Goal: Information Seeking & Learning: Learn about a topic

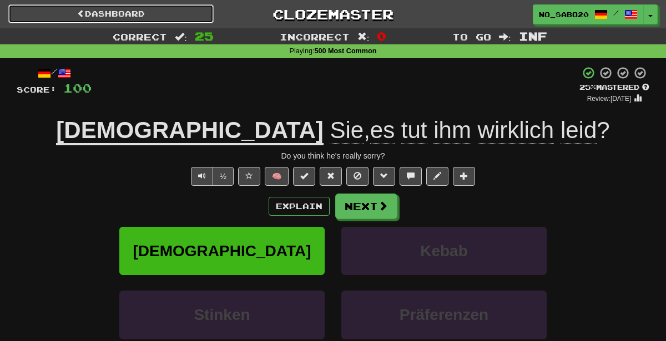
click at [143, 17] on link "Dashboard" at bounding box center [110, 13] width 205 height 19
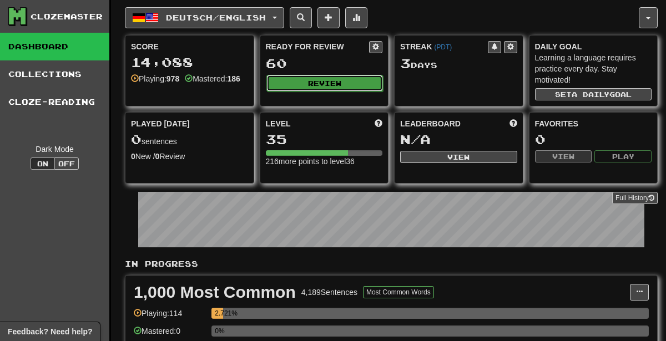
click at [306, 80] on button "Review" at bounding box center [324, 83] width 117 height 17
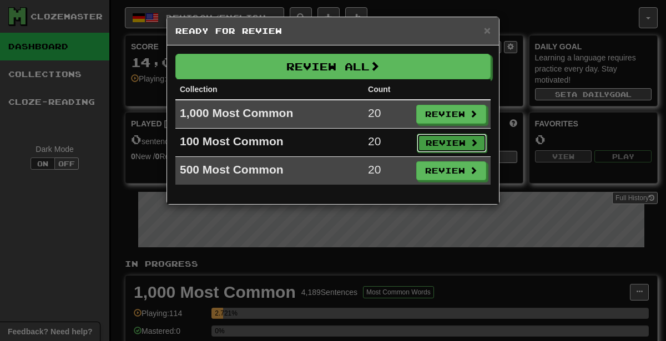
click at [448, 140] on button "Review" at bounding box center [452, 143] width 70 height 19
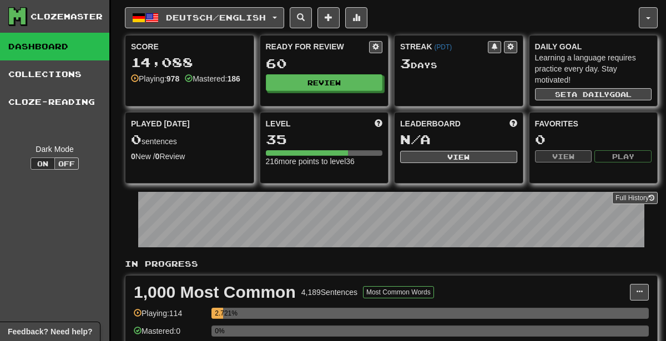
select select "********"
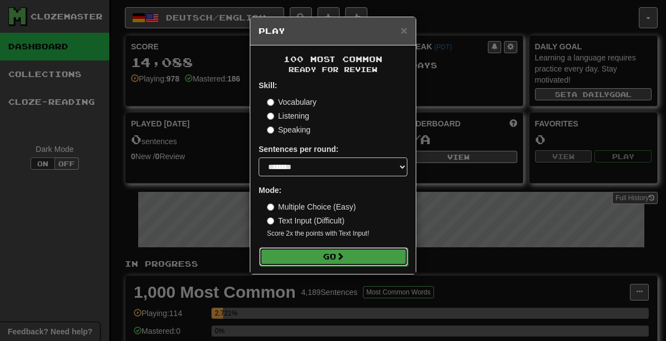
click at [376, 256] on button "Go" at bounding box center [333, 256] width 149 height 19
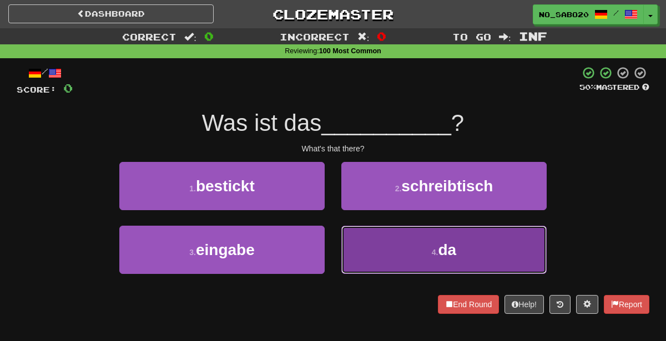
click at [405, 250] on button "4 . da" at bounding box center [443, 250] width 205 height 48
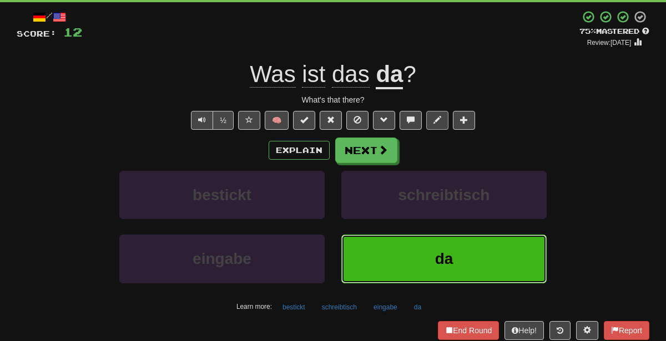
scroll to position [75, 0]
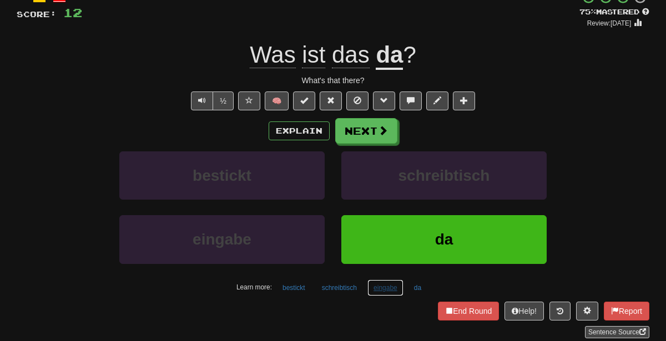
click at [377, 286] on button "eingabe" at bounding box center [385, 288] width 36 height 17
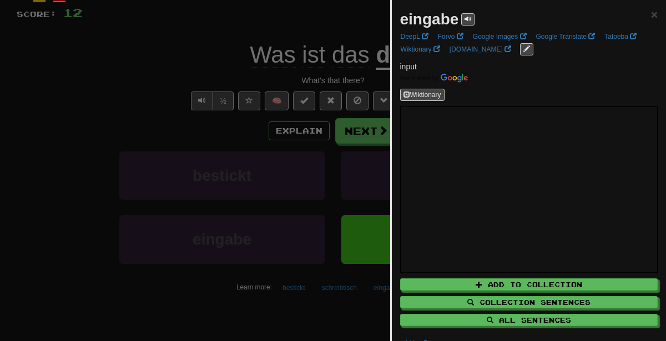
click at [307, 134] on div at bounding box center [333, 170] width 666 height 341
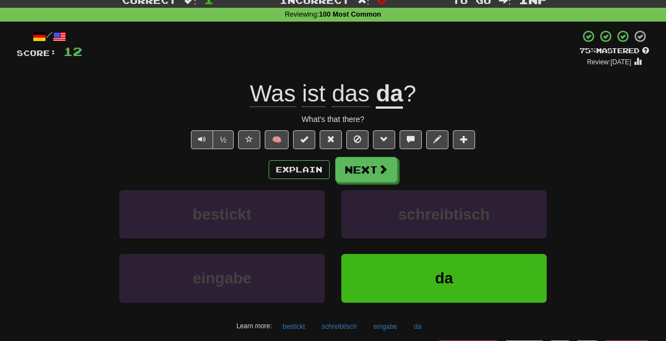
scroll to position [39, 0]
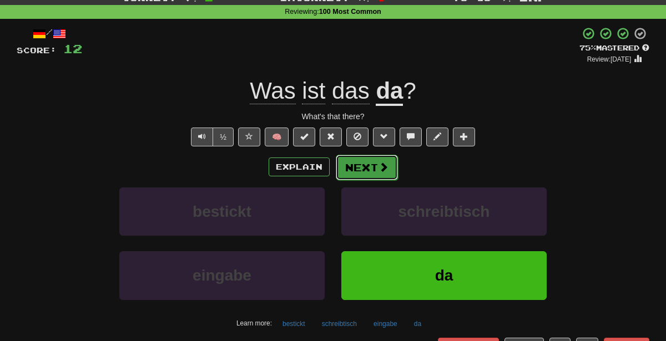
click at [354, 165] on button "Next" at bounding box center [367, 168] width 62 height 26
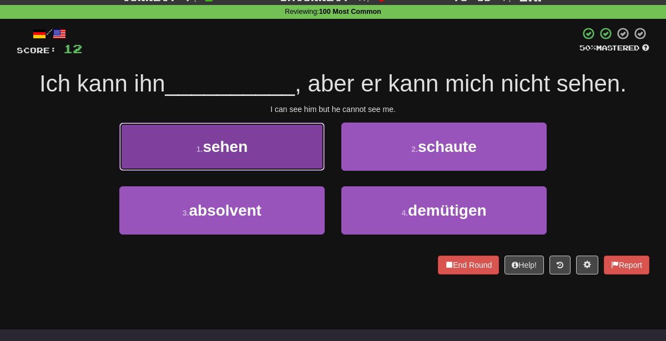
click at [271, 161] on button "1 . sehen" at bounding box center [221, 147] width 205 height 48
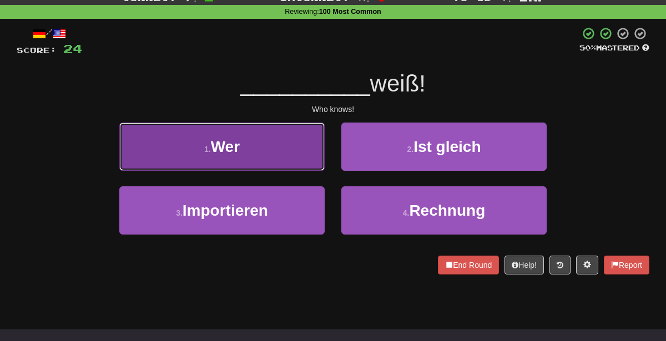
click at [302, 139] on button "1 . Wer" at bounding box center [221, 147] width 205 height 48
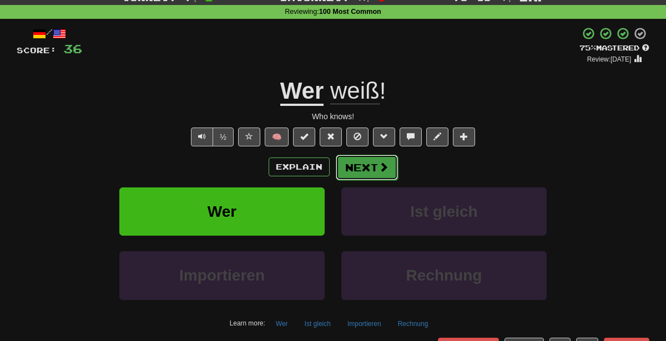
click at [363, 165] on button "Next" at bounding box center [367, 168] width 62 height 26
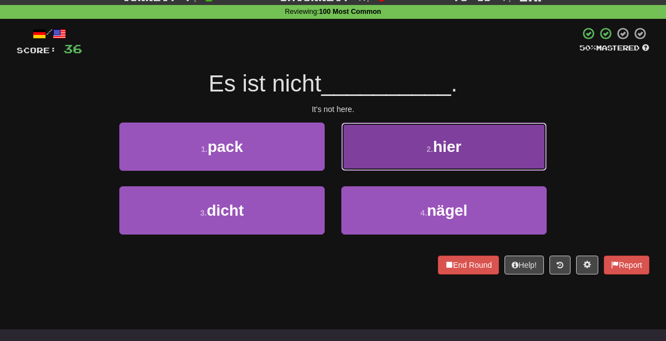
click at [385, 156] on button "2 . hier" at bounding box center [443, 147] width 205 height 48
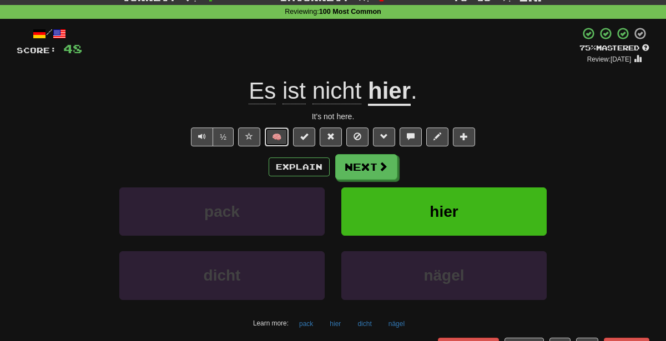
click at [282, 135] on button "🧠" at bounding box center [277, 137] width 24 height 19
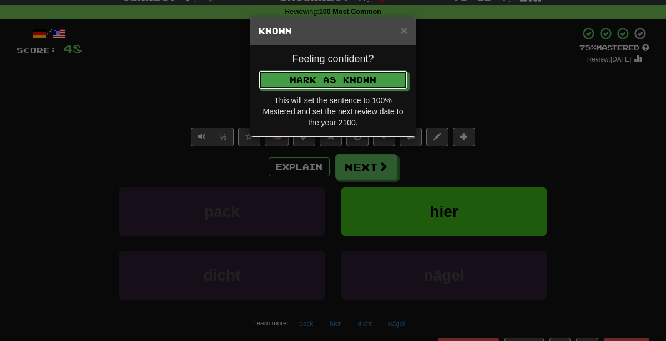
click at [259, 70] on button "Mark as Known" at bounding box center [333, 79] width 149 height 19
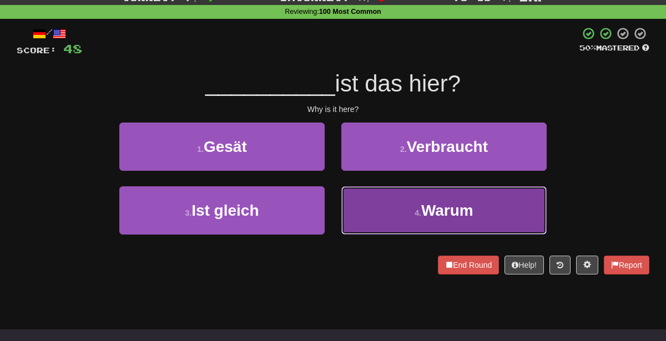
click at [428, 215] on span "Warum" at bounding box center [447, 210] width 52 height 17
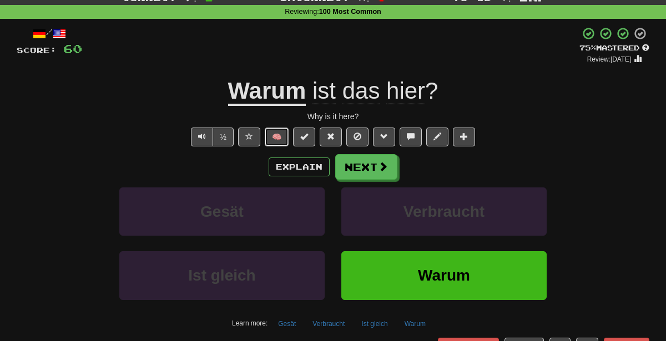
click at [277, 132] on button "🧠" at bounding box center [277, 137] width 24 height 19
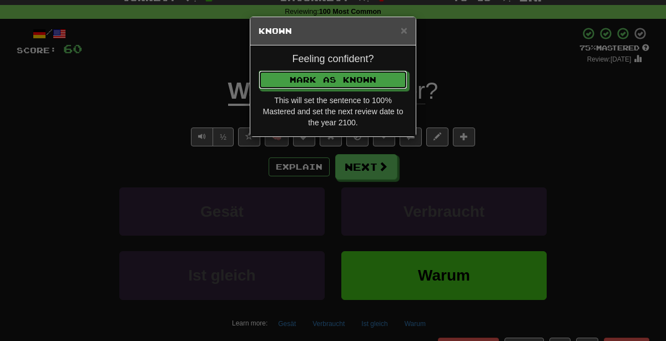
click at [259, 70] on button "Mark as Known" at bounding box center [333, 79] width 149 height 19
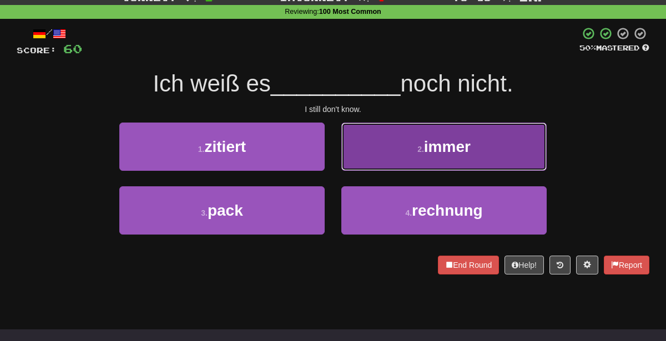
click at [372, 159] on button "2 . immer" at bounding box center [443, 147] width 205 height 48
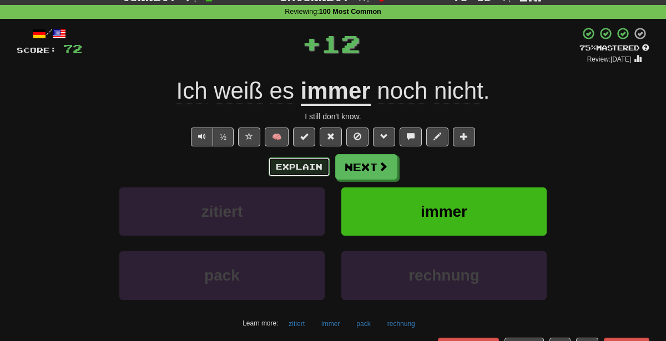
click at [300, 168] on button "Explain" at bounding box center [298, 167] width 61 height 19
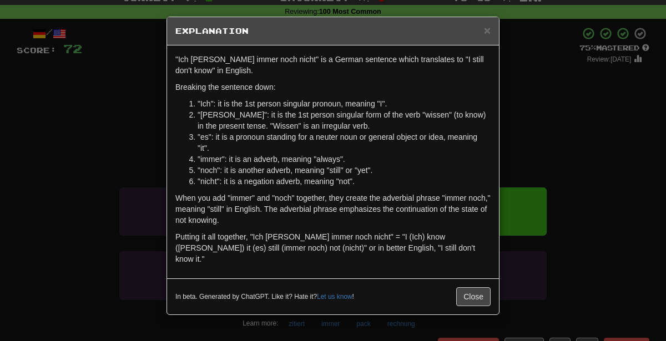
click at [561, 123] on div "× Explanation "Ich weiß es immer noch nicht" is a German sentence which transla…" at bounding box center [333, 170] width 666 height 341
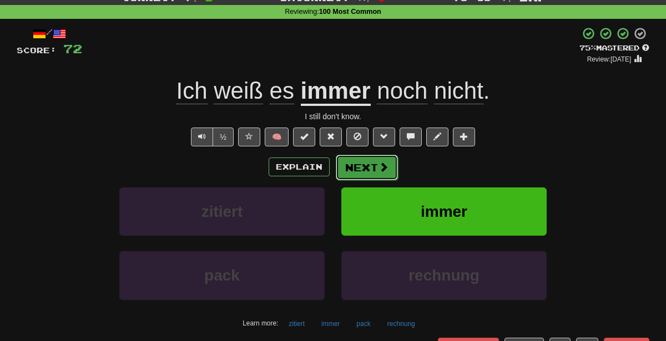
click at [378, 167] on span at bounding box center [383, 167] width 10 height 10
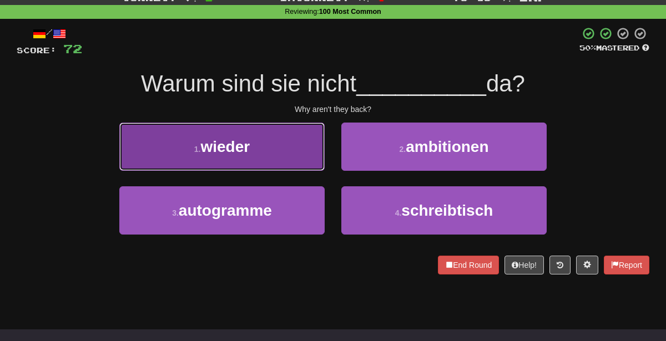
click at [295, 136] on button "1 . wieder" at bounding box center [221, 147] width 205 height 48
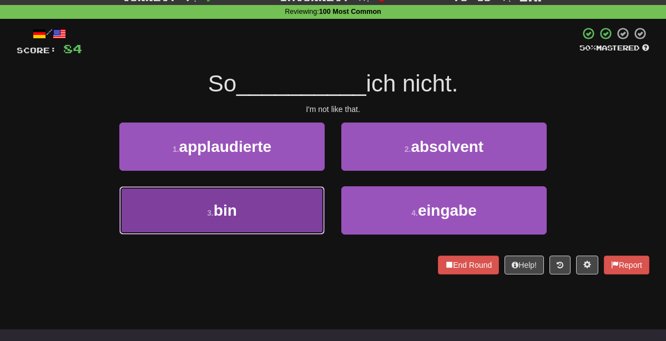
click at [271, 222] on button "3 . bin" at bounding box center [221, 210] width 205 height 48
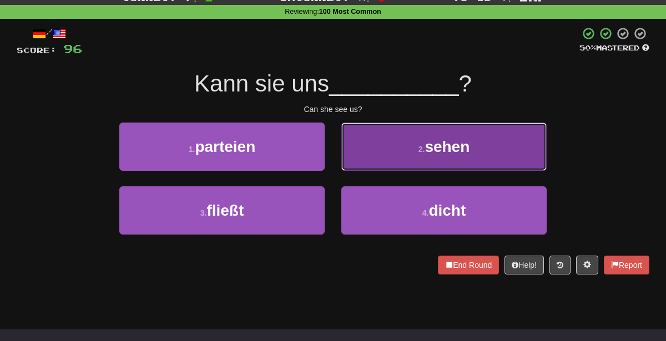
click at [416, 148] on button "2 . sehen" at bounding box center [443, 147] width 205 height 48
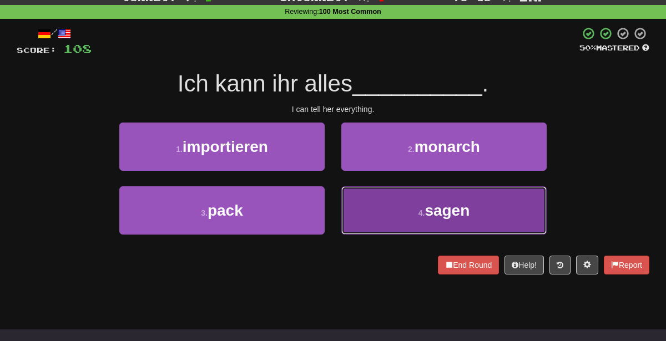
click at [422, 214] on small "4 ." at bounding box center [421, 213] width 7 height 9
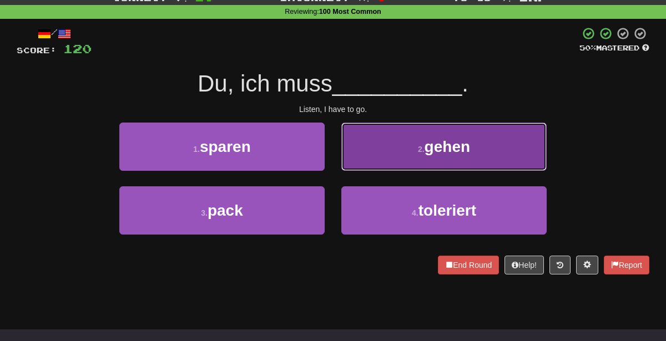
click at [384, 138] on button "2 . gehen" at bounding box center [443, 147] width 205 height 48
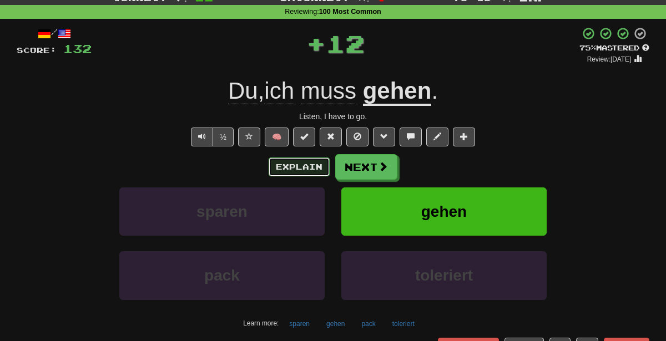
click at [298, 162] on button "Explain" at bounding box center [298, 167] width 61 height 19
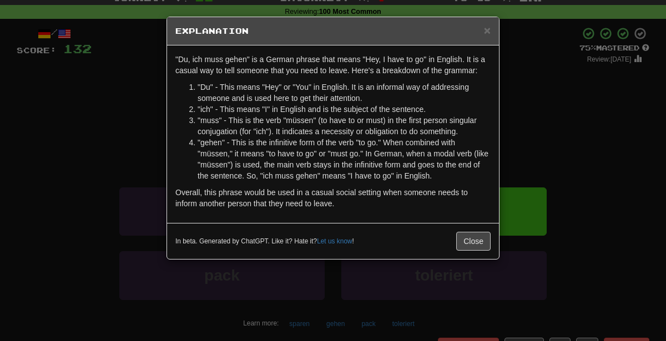
click at [110, 121] on div "× Explanation "Du, ich muss gehen" is a German phrase that means "Hey, I have t…" at bounding box center [333, 170] width 666 height 341
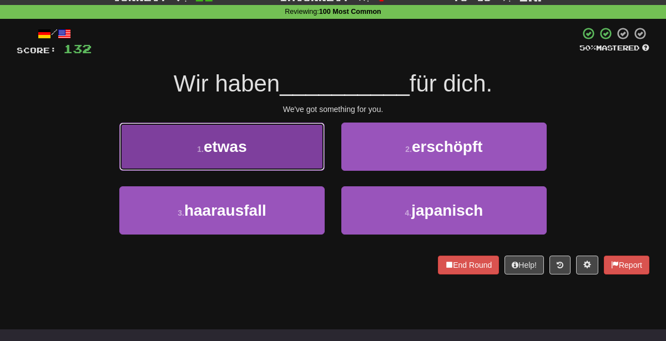
click at [247, 157] on button "1 . etwas" at bounding box center [221, 147] width 205 height 48
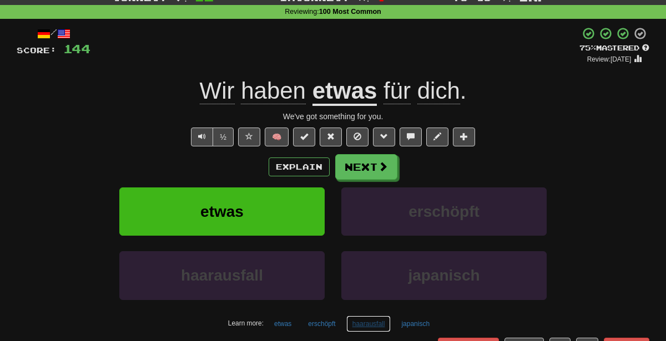
click at [372, 326] on button "haarausfall" at bounding box center [368, 324] width 45 height 17
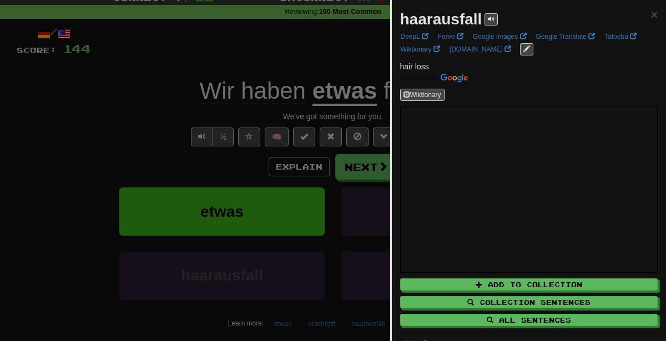
click at [152, 100] on div at bounding box center [333, 170] width 666 height 341
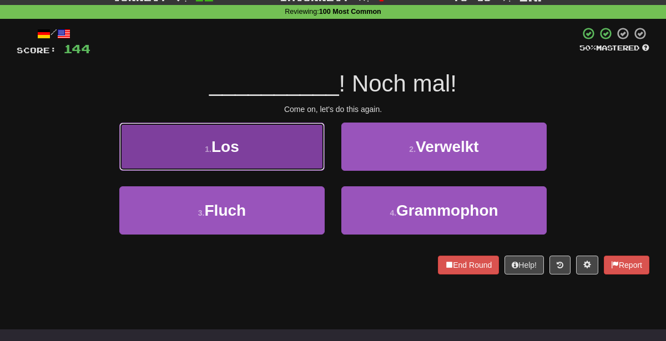
click at [301, 137] on button "1 . Los" at bounding box center [221, 147] width 205 height 48
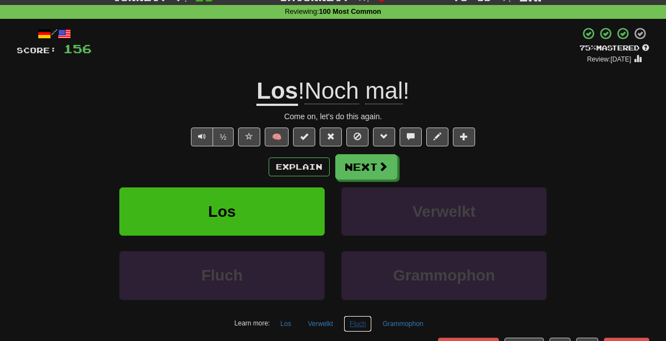
click at [352, 323] on button "Fluch" at bounding box center [357, 324] width 28 height 17
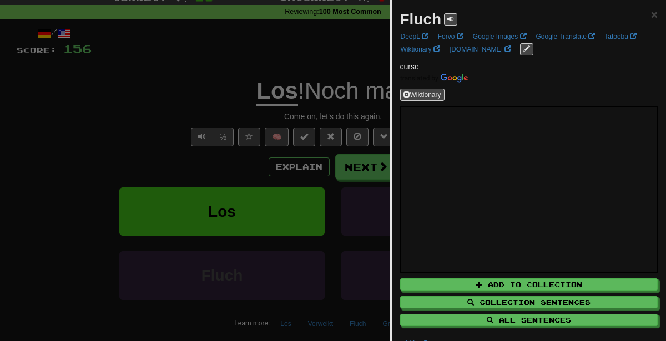
click at [359, 146] on div at bounding box center [333, 170] width 666 height 341
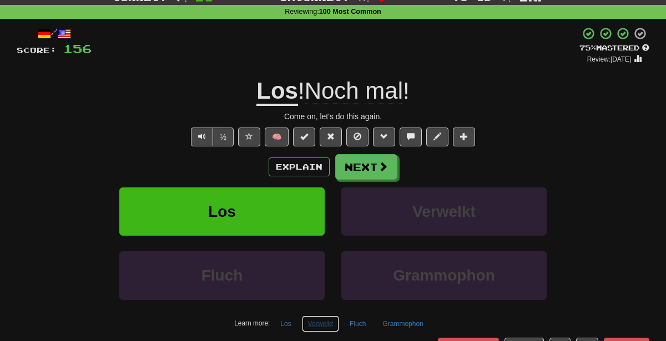
click at [324, 323] on button "Verwelkt" at bounding box center [320, 324] width 37 height 17
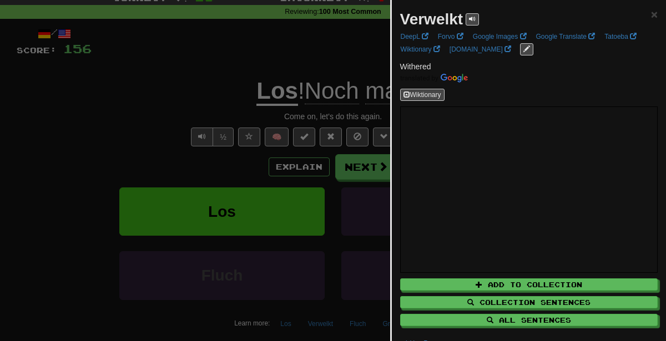
click at [349, 241] on div at bounding box center [333, 170] width 666 height 341
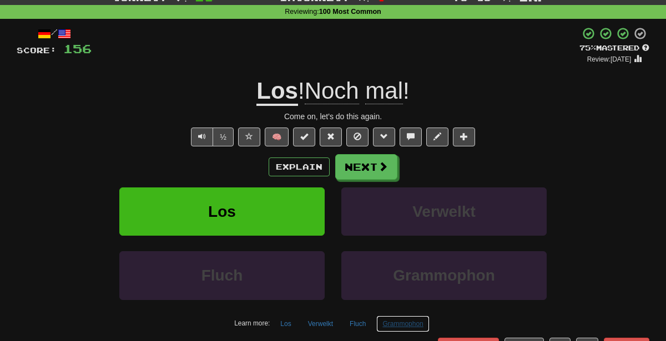
click at [411, 327] on button "Grammophon" at bounding box center [402, 324] width 53 height 17
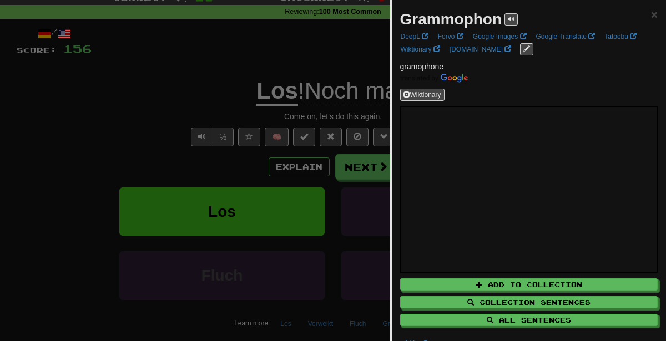
click at [350, 219] on div at bounding box center [333, 170] width 666 height 341
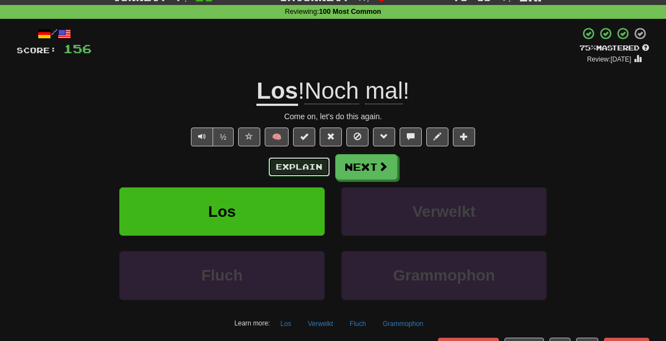
click at [305, 166] on button "Explain" at bounding box center [298, 167] width 61 height 19
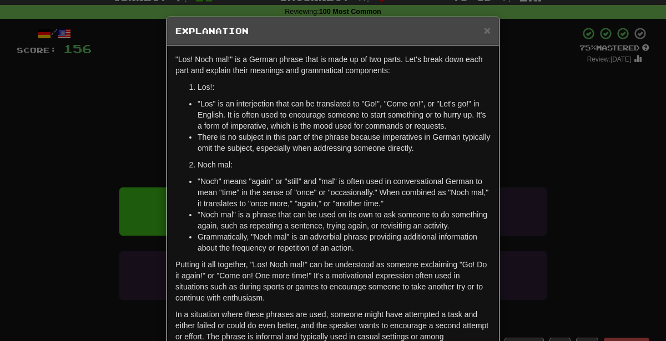
click at [565, 151] on div "× Explanation "Los! Noch mal!" is a German phrase that is made up of two parts.…" at bounding box center [333, 170] width 666 height 341
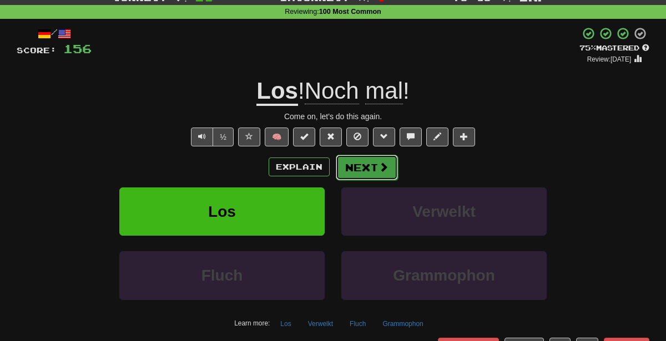
click at [380, 163] on span at bounding box center [383, 167] width 10 height 10
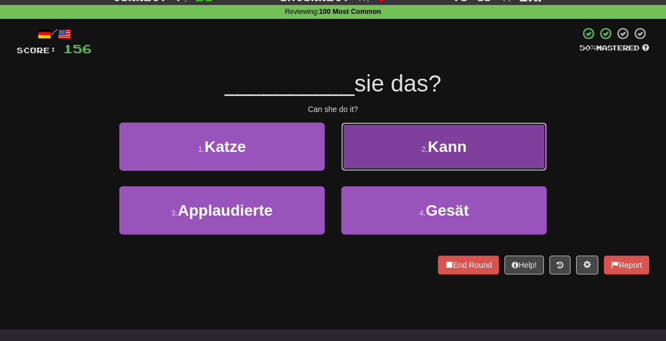
click at [374, 140] on button "2 . Kann" at bounding box center [443, 147] width 205 height 48
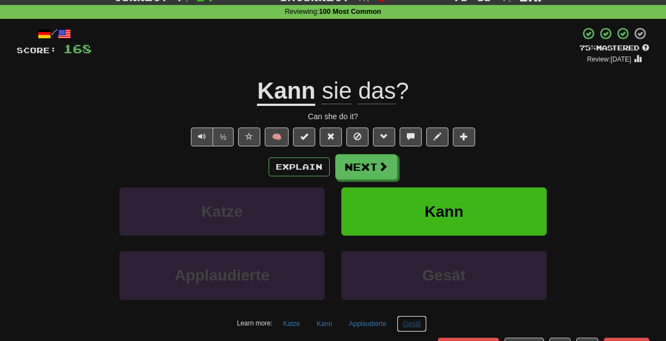
click at [414, 320] on button "Gesät" at bounding box center [412, 324] width 30 height 17
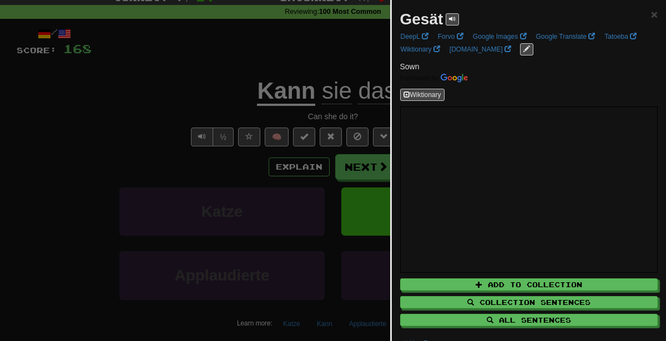
click at [208, 188] on div at bounding box center [333, 170] width 666 height 341
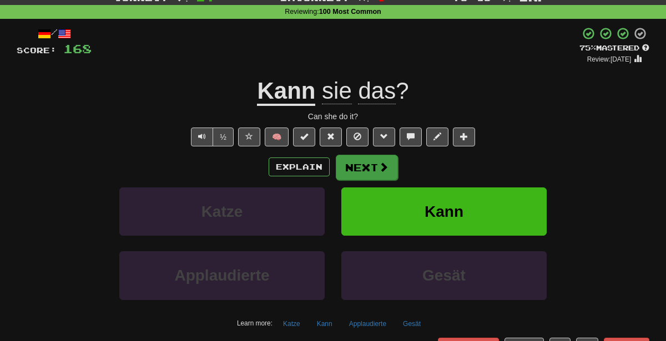
scroll to position [0, 0]
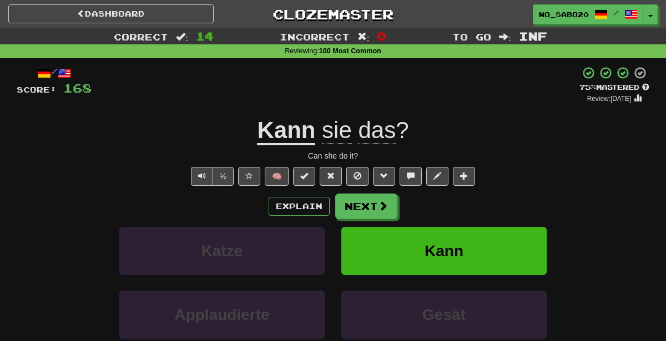
click at [591, 88] on div "75 % Mastered" at bounding box center [614, 88] width 70 height 10
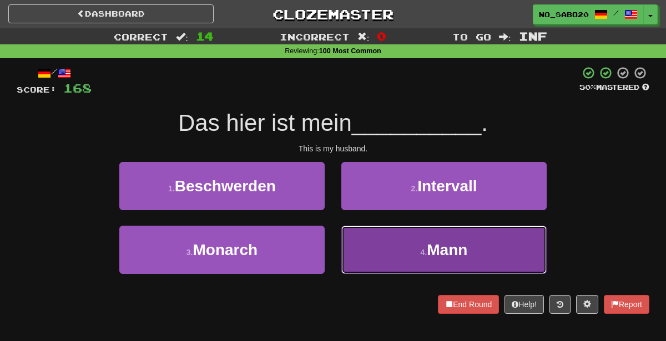
click at [410, 255] on button "4 . Mann" at bounding box center [443, 250] width 205 height 48
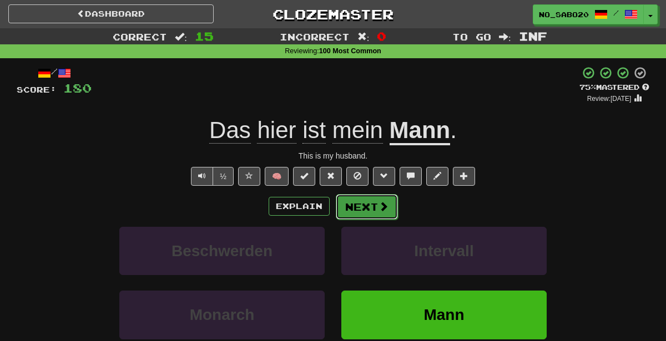
click at [368, 201] on button "Next" at bounding box center [367, 207] width 62 height 26
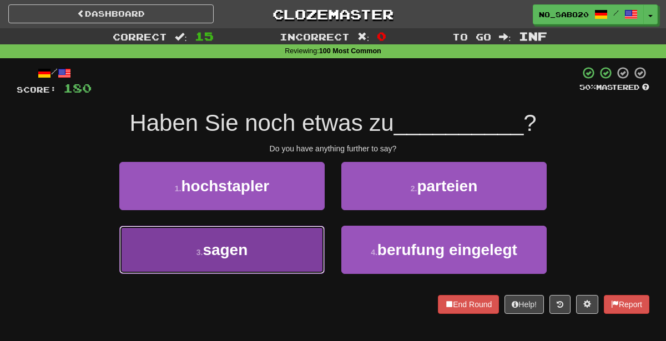
click at [294, 249] on button "3 . sagen" at bounding box center [221, 250] width 205 height 48
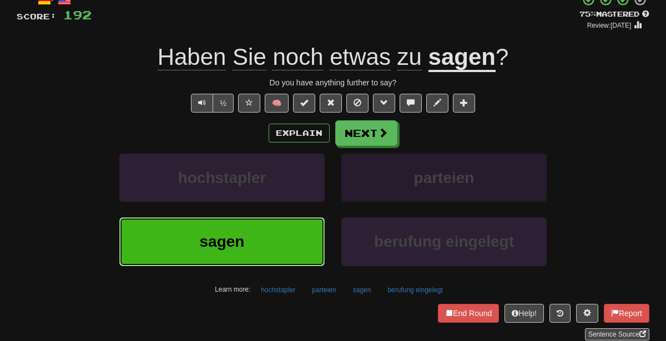
scroll to position [78, 0]
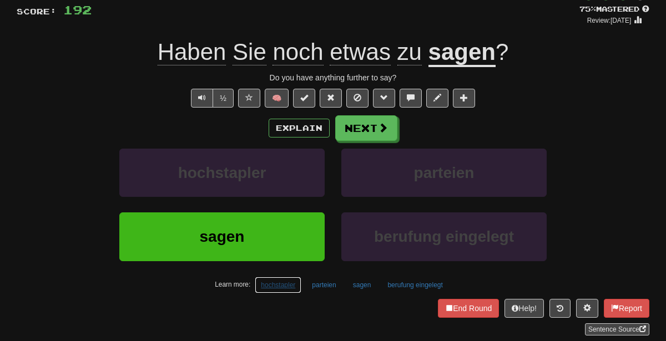
click at [274, 281] on button "hochstapler" at bounding box center [278, 285] width 47 height 17
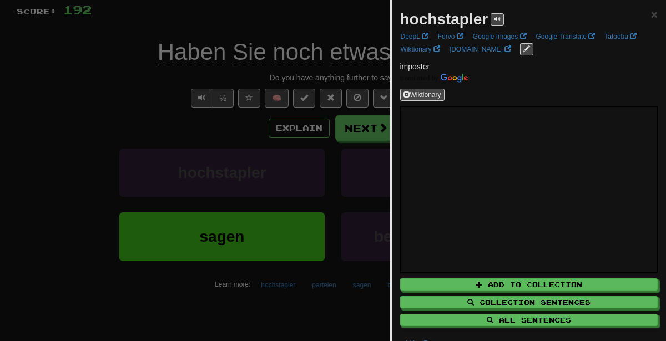
click at [108, 195] on div at bounding box center [333, 170] width 666 height 341
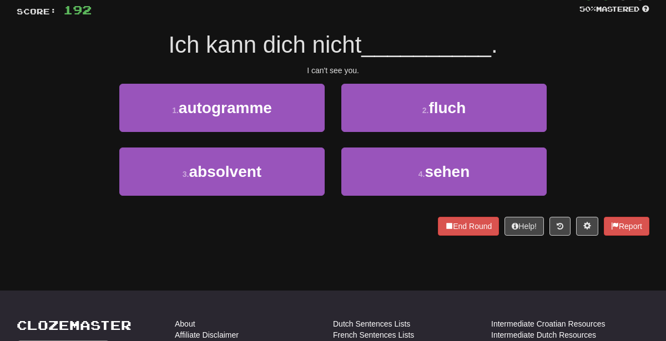
scroll to position [0, 0]
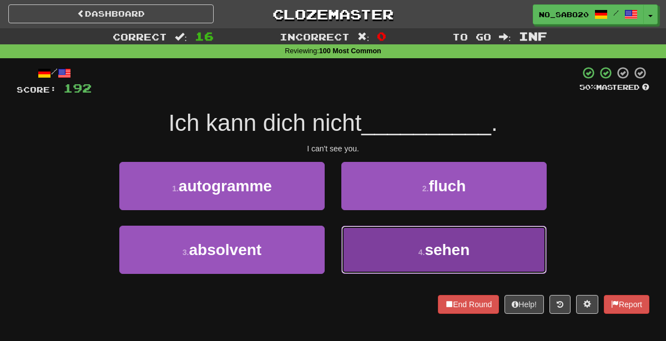
click at [400, 265] on button "4 . sehen" at bounding box center [443, 250] width 205 height 48
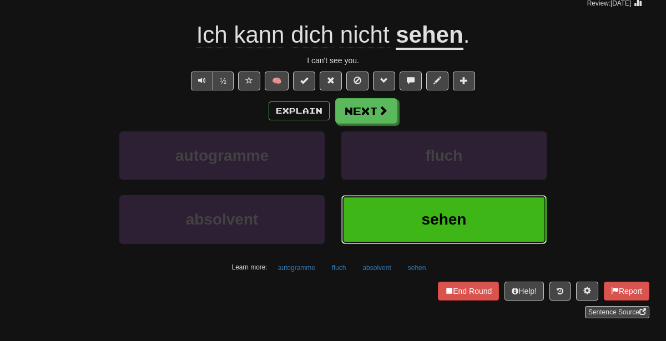
scroll to position [104, 0]
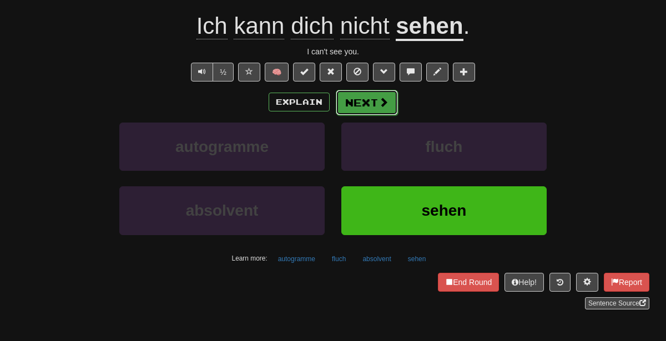
click at [348, 112] on button "Next" at bounding box center [367, 103] width 62 height 26
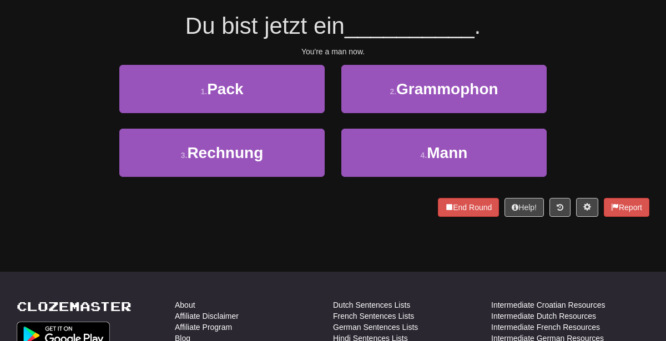
scroll to position [0, 0]
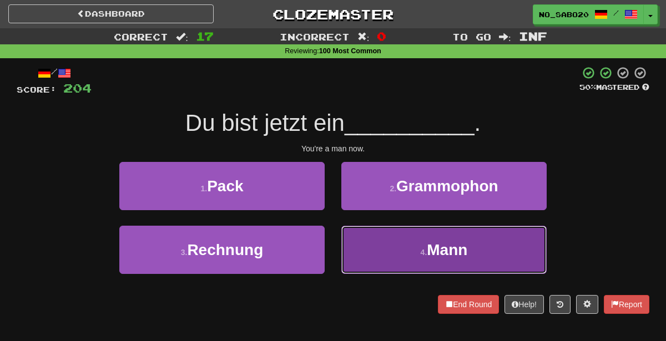
click at [374, 256] on button "4 . Mann" at bounding box center [443, 250] width 205 height 48
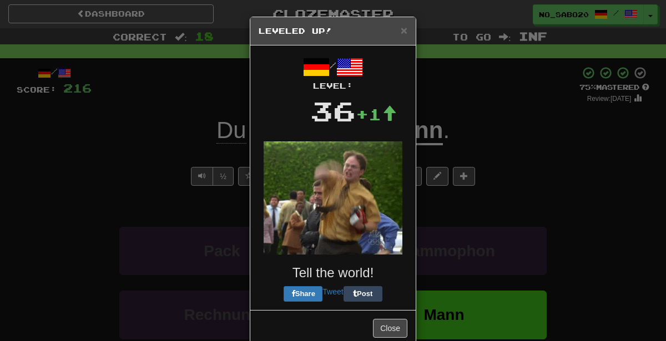
click at [521, 204] on div "× Leveled Up! / Level: 36 +1 Tell the world! Share Tweet Post Close" at bounding box center [333, 170] width 666 height 341
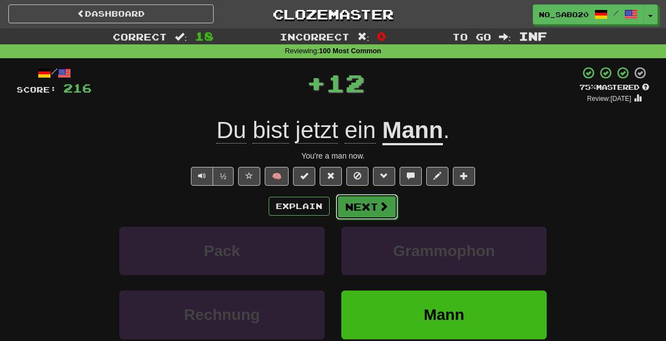
click at [378, 197] on button "Next" at bounding box center [367, 207] width 62 height 26
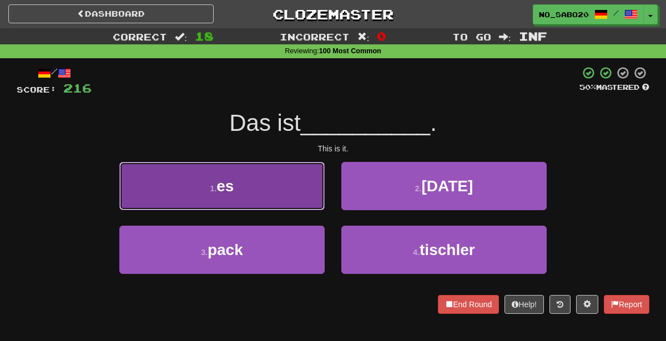
click at [276, 184] on button "1 . es" at bounding box center [221, 186] width 205 height 48
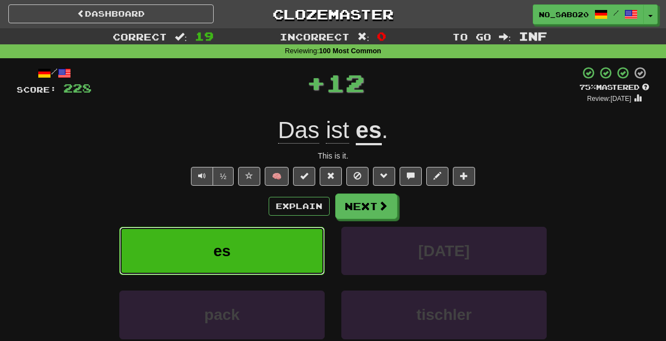
scroll to position [42, 0]
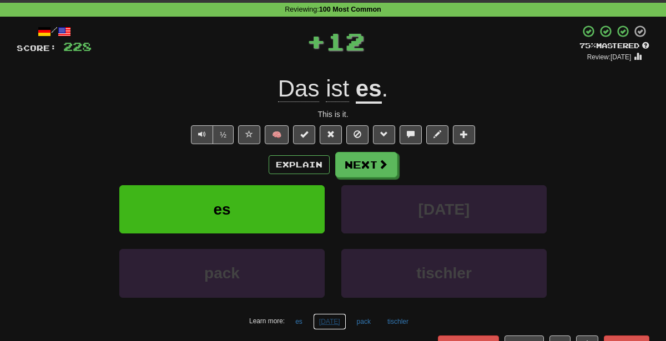
click at [327, 320] on button "ostern" at bounding box center [329, 321] width 33 height 17
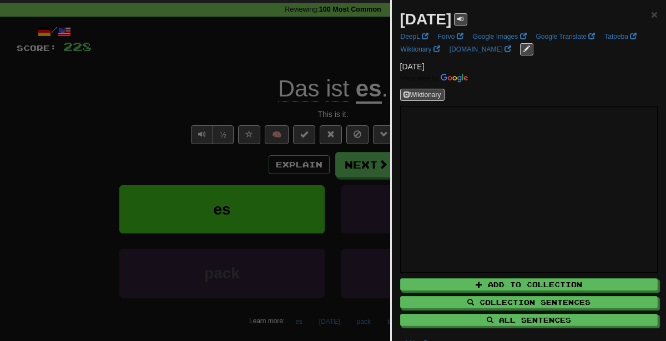
click at [376, 106] on div at bounding box center [333, 170] width 666 height 341
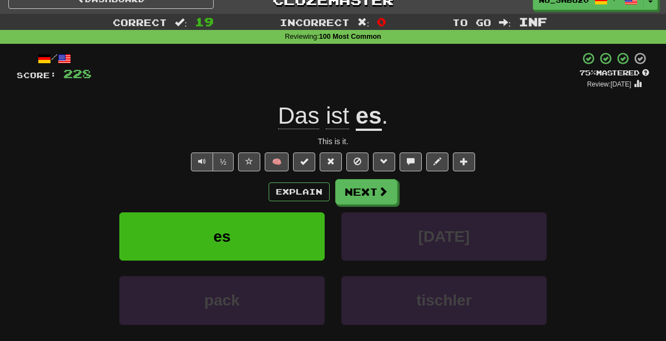
scroll to position [40, 0]
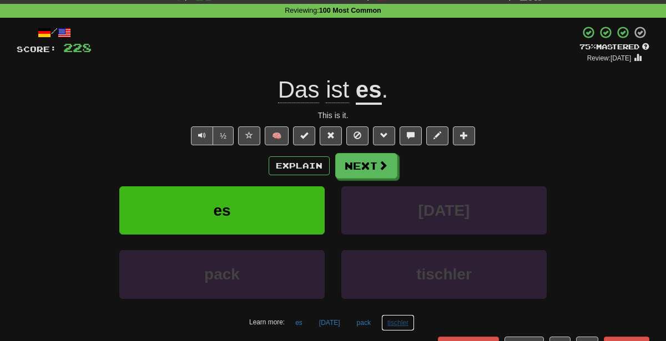
click at [399, 320] on button "tischler" at bounding box center [397, 323] width 33 height 17
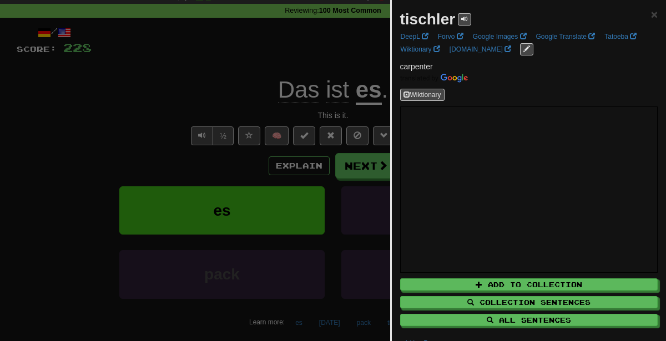
click at [266, 126] on div at bounding box center [333, 170] width 666 height 341
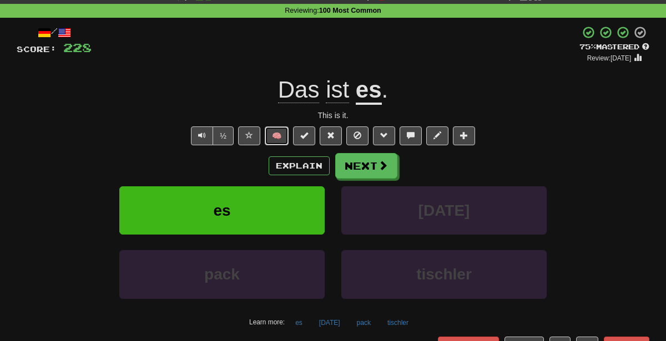
click at [281, 133] on button "🧠" at bounding box center [277, 135] width 24 height 19
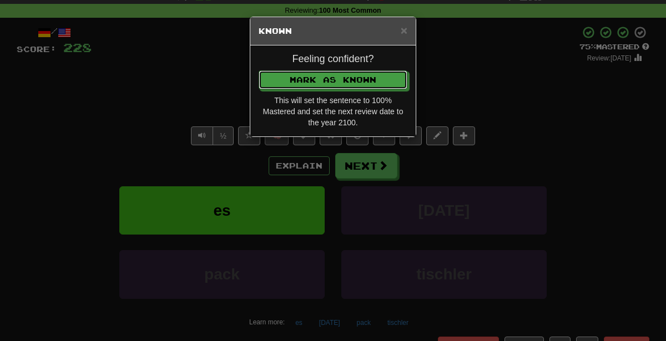
click at [259, 70] on button "Mark as Known" at bounding box center [333, 79] width 149 height 19
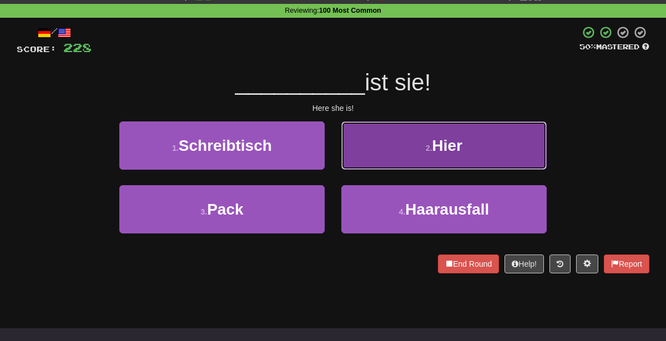
click at [411, 136] on button "2 . Hier" at bounding box center [443, 145] width 205 height 48
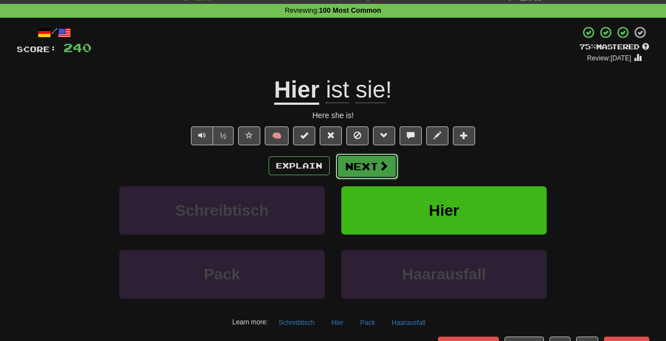
click at [353, 168] on button "Next" at bounding box center [367, 167] width 62 height 26
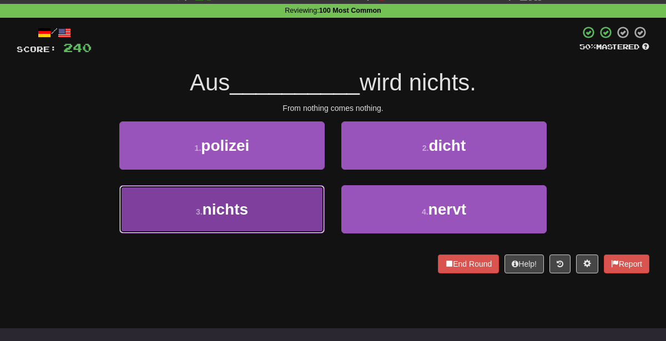
click at [275, 210] on button "3 . nichts" at bounding box center [221, 209] width 205 height 48
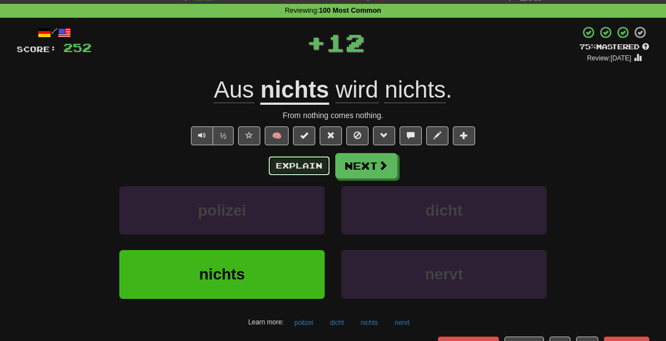
click at [295, 167] on button "Explain" at bounding box center [298, 165] width 61 height 19
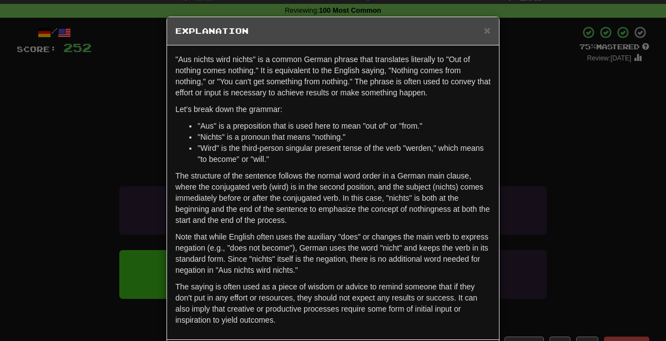
click at [572, 128] on div "× Explanation "Aus nichts wird nichts" is a common German phrase that translate…" at bounding box center [333, 170] width 666 height 341
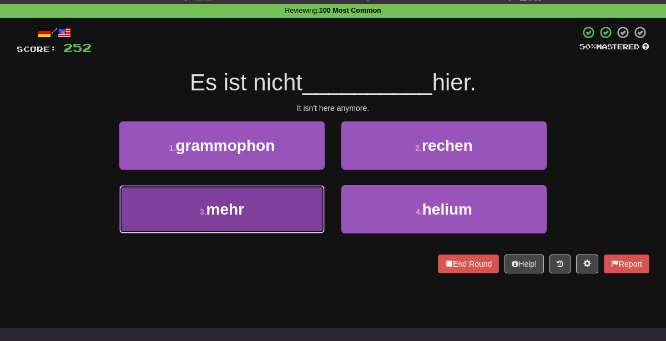
click at [272, 206] on button "3 . mehr" at bounding box center [221, 209] width 205 height 48
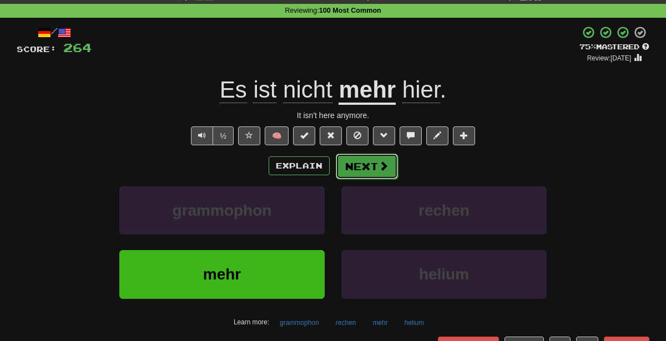
click at [391, 159] on button "Next" at bounding box center [367, 167] width 62 height 26
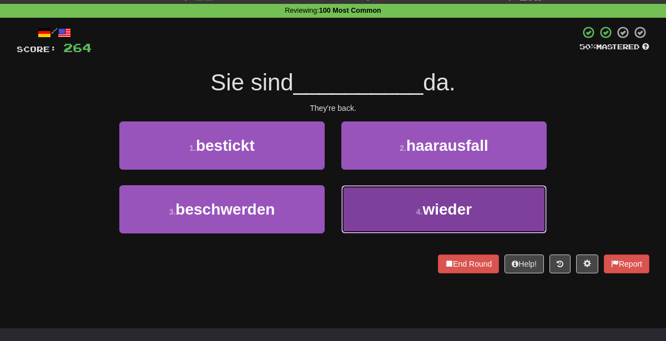
click at [455, 216] on span "wieder" at bounding box center [446, 209] width 49 height 17
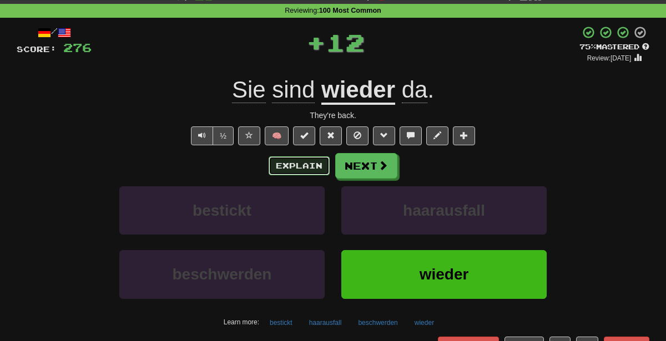
click at [282, 165] on button "Explain" at bounding box center [298, 165] width 61 height 19
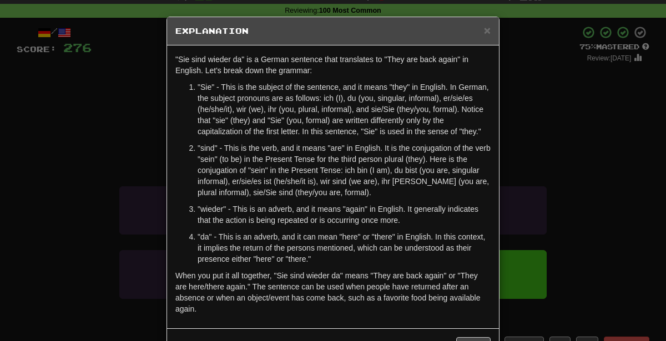
click at [575, 164] on div "× Explanation "Sie sind wieder da" is a German sentence that translates to "The…" at bounding box center [333, 170] width 666 height 341
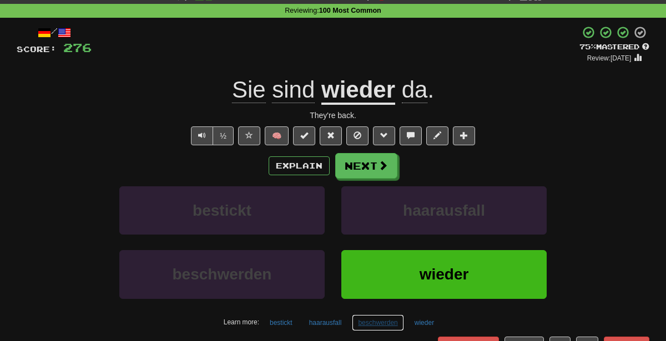
click at [386, 318] on button "beschwerden" at bounding box center [378, 323] width 52 height 17
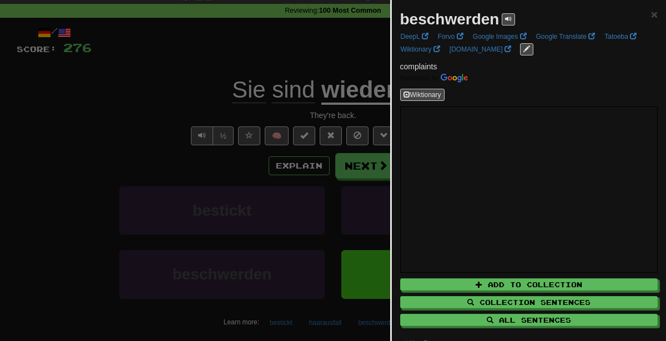
click at [344, 192] on div at bounding box center [333, 170] width 666 height 341
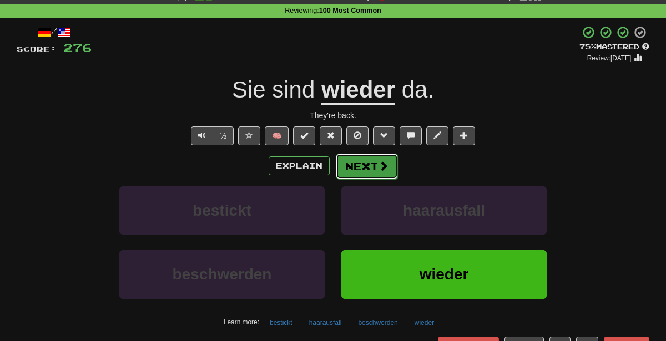
click at [381, 157] on button "Next" at bounding box center [367, 167] width 62 height 26
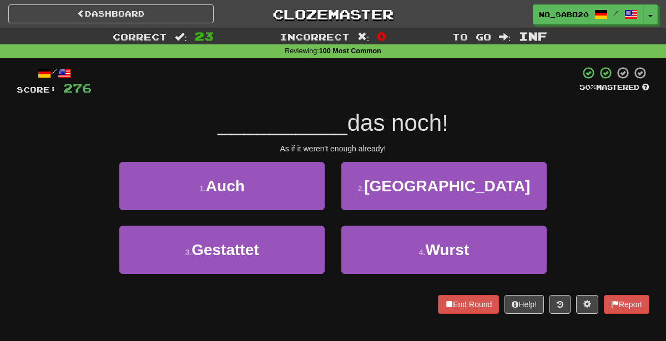
scroll to position [0, 0]
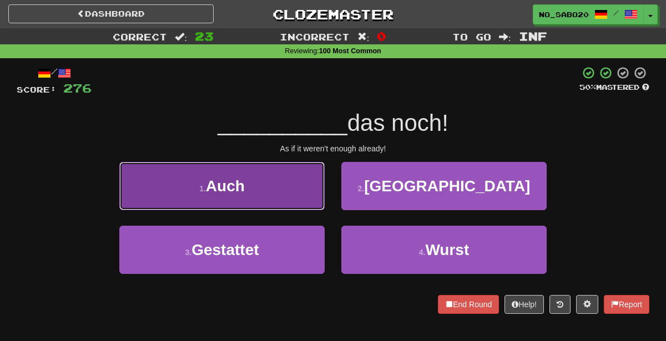
click at [297, 180] on button "1 . Auch" at bounding box center [221, 186] width 205 height 48
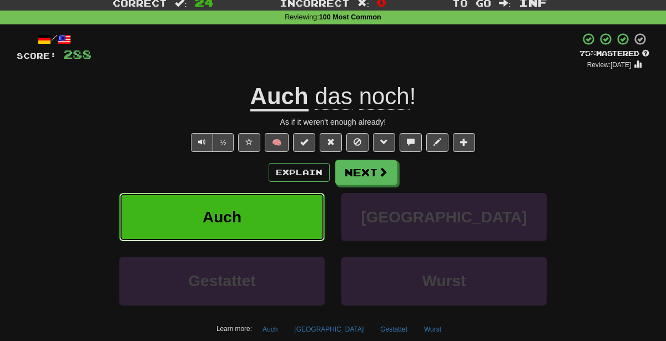
scroll to position [37, 0]
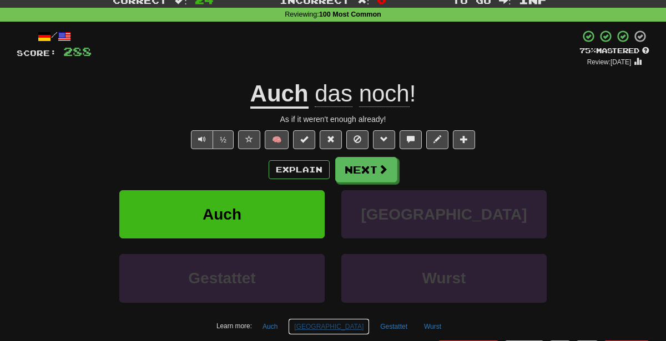
click at [337, 323] on button "Gießen" at bounding box center [329, 326] width 82 height 17
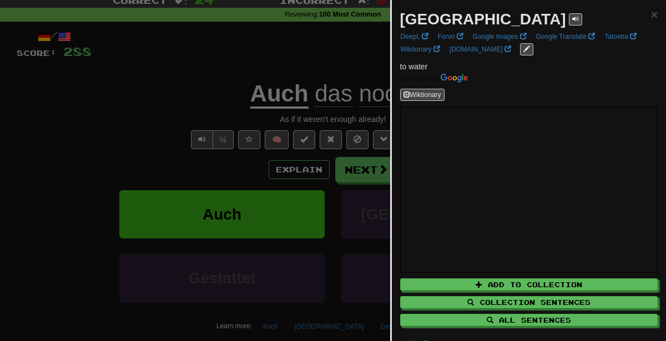
click at [131, 150] on div at bounding box center [333, 170] width 666 height 341
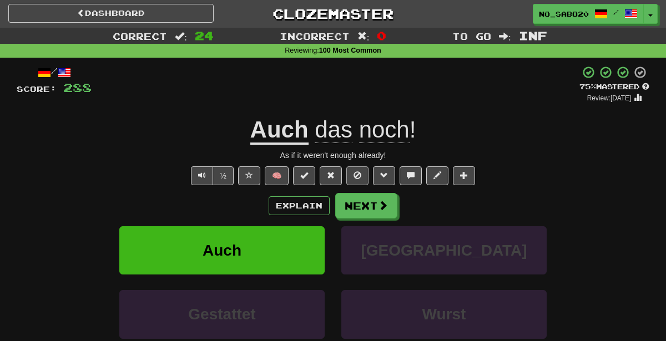
scroll to position [0, 0]
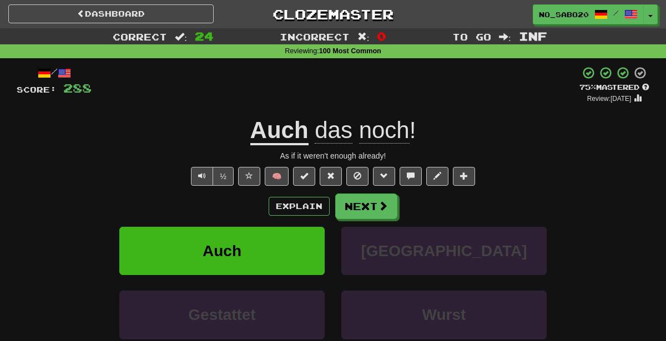
click at [307, 195] on div "Explain Next" at bounding box center [333, 207] width 632 height 26
click at [295, 202] on button "Explain" at bounding box center [298, 206] width 61 height 19
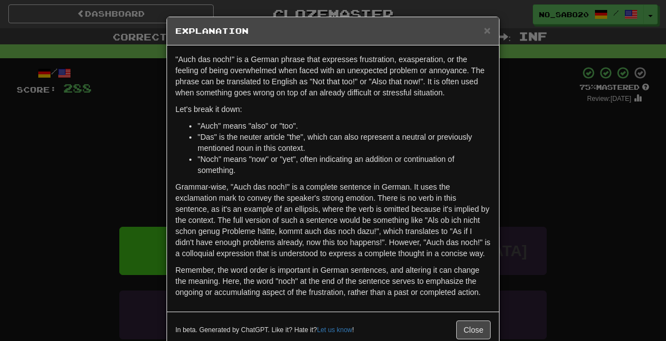
click at [544, 144] on div "× Explanation "Auch das noch!" is a German phrase that expresses frustration, e…" at bounding box center [333, 170] width 666 height 341
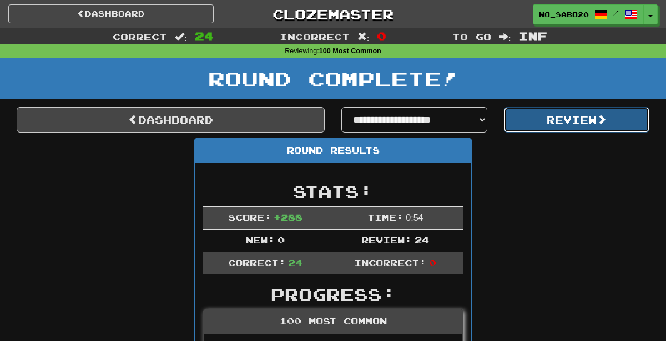
click at [561, 119] on button "Review" at bounding box center [577, 120] width 146 height 26
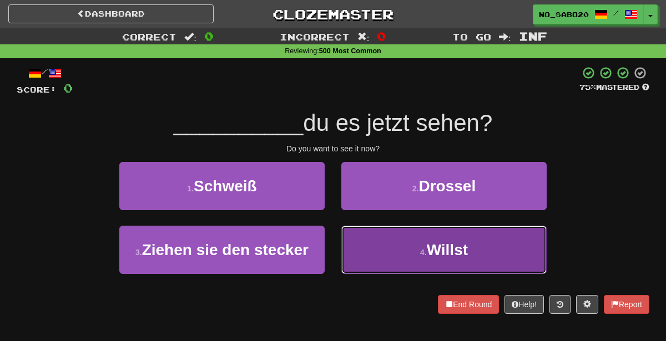
click at [475, 259] on button "4 . Willst" at bounding box center [443, 250] width 205 height 48
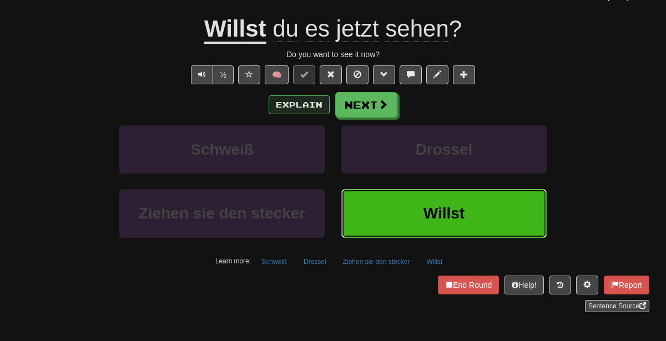
scroll to position [116, 0]
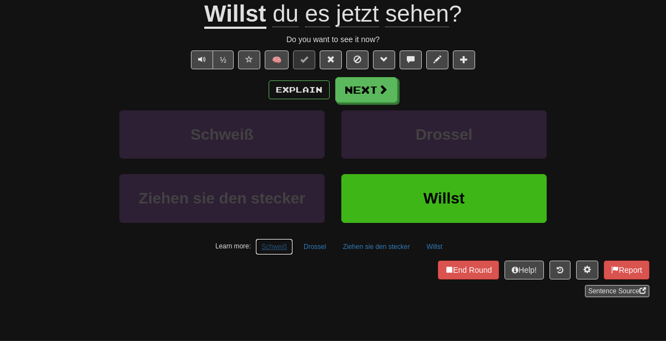
click at [288, 241] on button "Schweiß" at bounding box center [274, 247] width 38 height 17
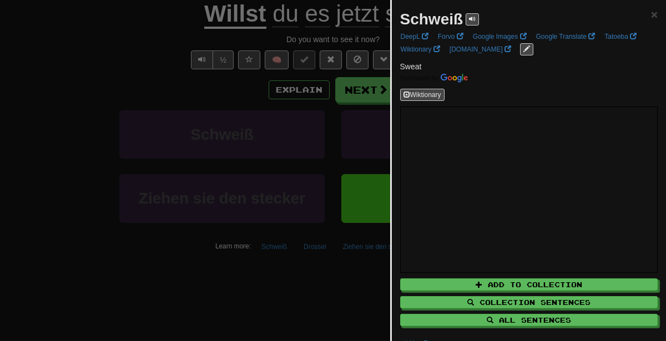
click at [145, 184] on div at bounding box center [333, 170] width 666 height 341
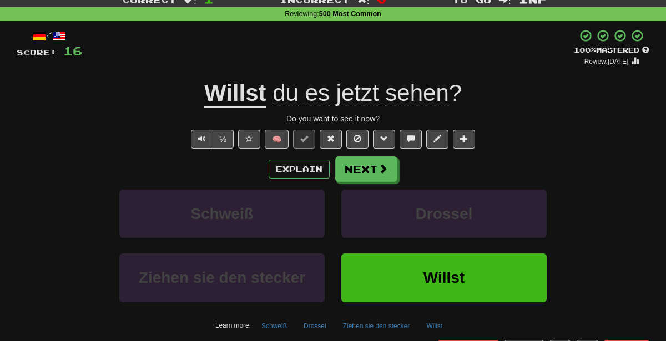
scroll to position [41, 0]
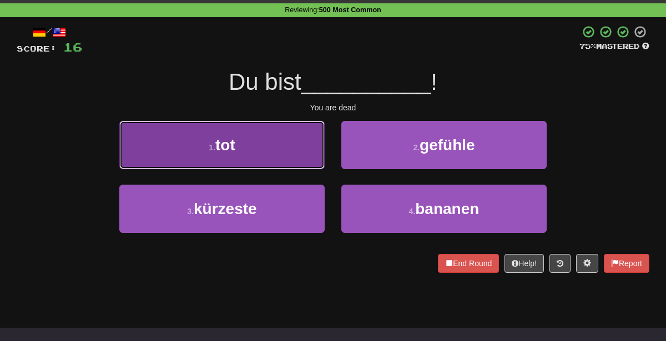
click at [246, 166] on button "1 . tot" at bounding box center [221, 145] width 205 height 48
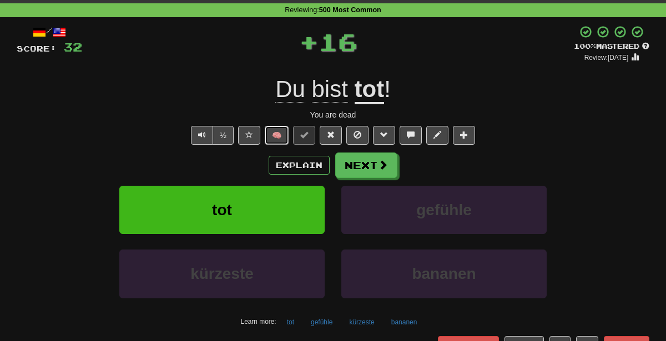
click at [275, 130] on button "🧠" at bounding box center [277, 135] width 24 height 19
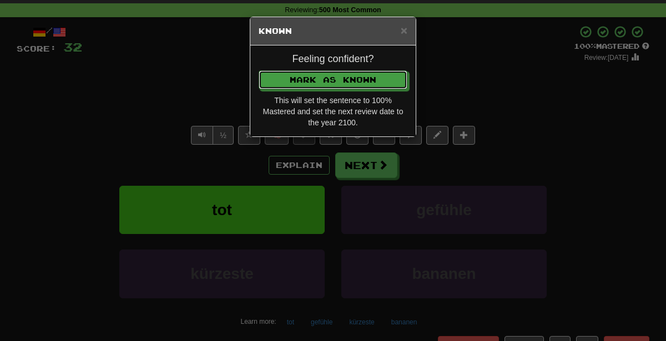
click at [259, 70] on button "Mark as Known" at bounding box center [333, 79] width 149 height 19
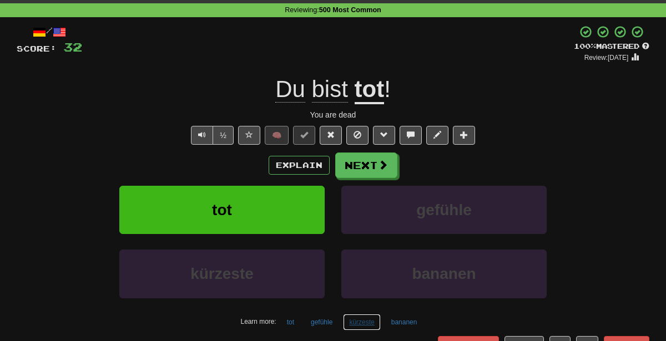
click at [363, 316] on button "kürzeste" at bounding box center [361, 322] width 37 height 17
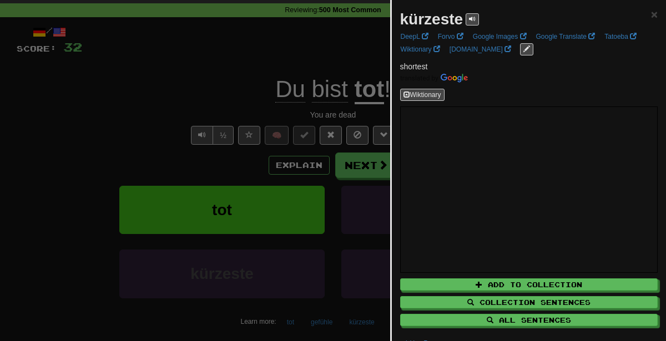
click at [340, 109] on div at bounding box center [333, 170] width 666 height 341
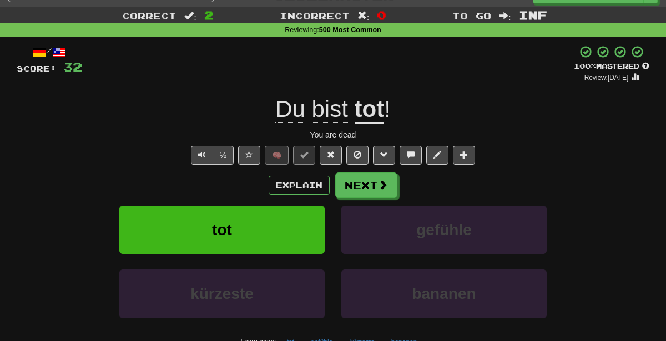
scroll to position [21, 0]
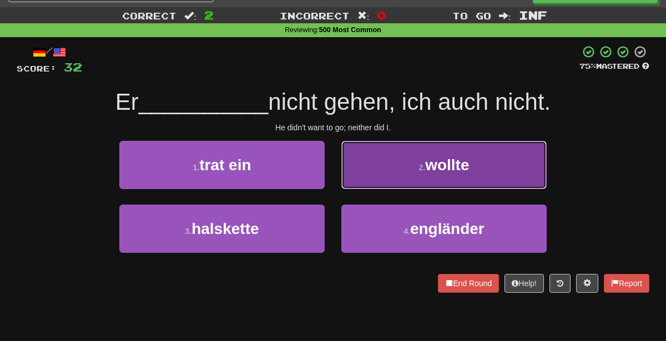
click at [451, 176] on button "2 . wollte" at bounding box center [443, 165] width 205 height 48
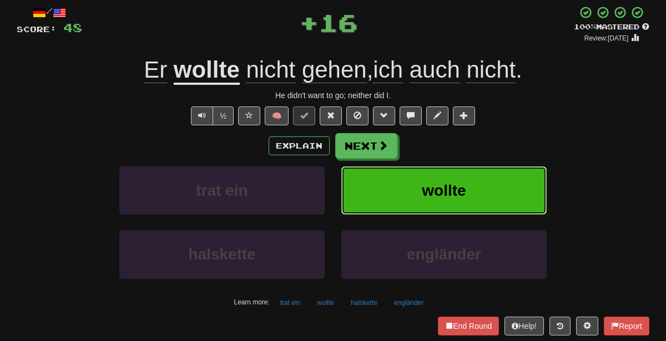
scroll to position [64, 0]
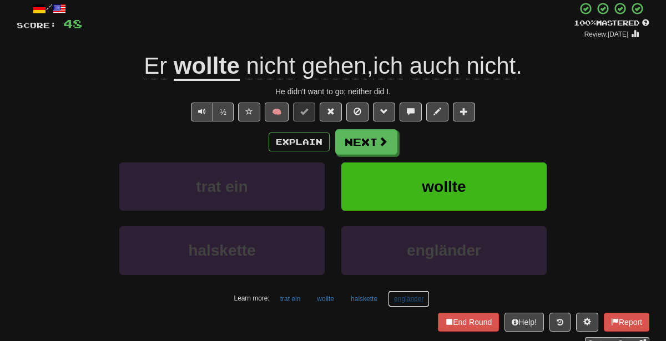
click at [409, 301] on button "engländer" at bounding box center [409, 299] width 42 height 17
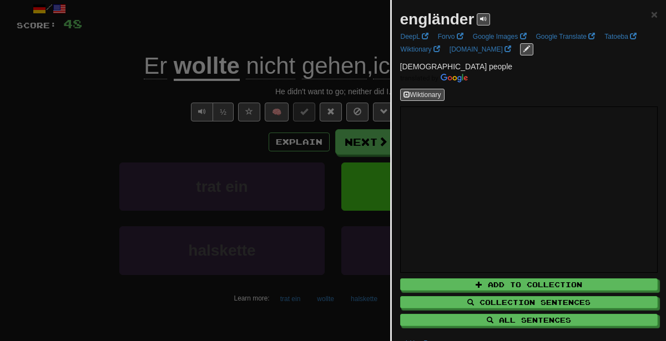
click at [244, 200] on div at bounding box center [333, 170] width 666 height 341
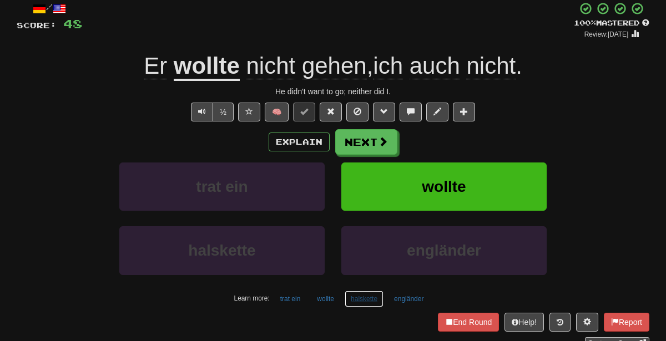
click at [366, 291] on button "halskette" at bounding box center [363, 299] width 39 height 17
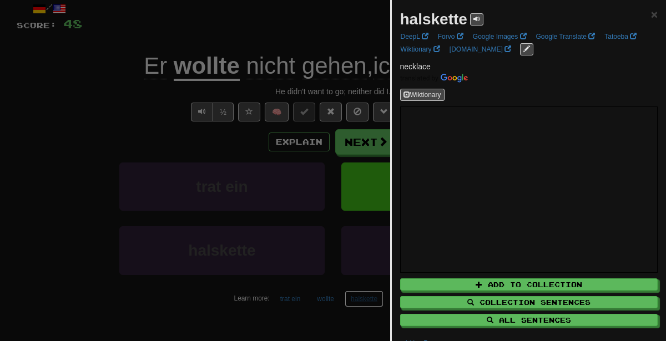
scroll to position [39, 0]
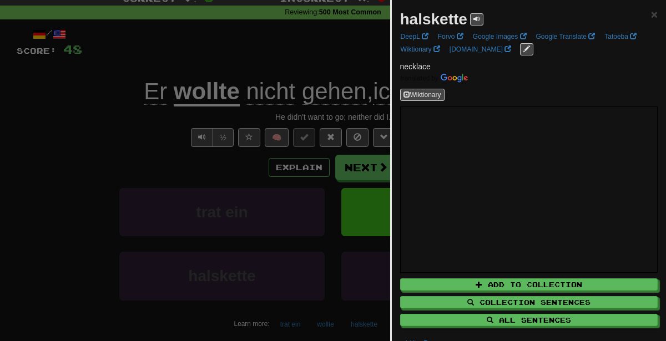
click at [193, 132] on div at bounding box center [333, 170] width 666 height 341
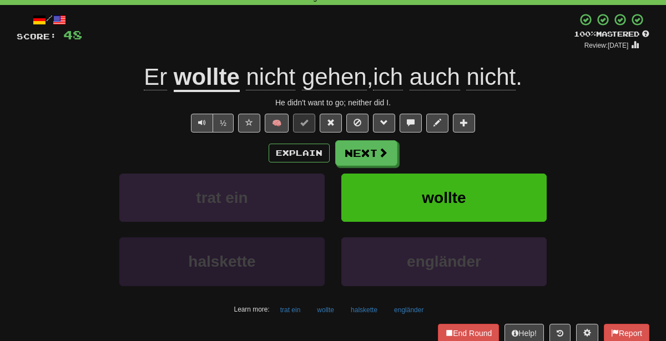
scroll to position [73, 0]
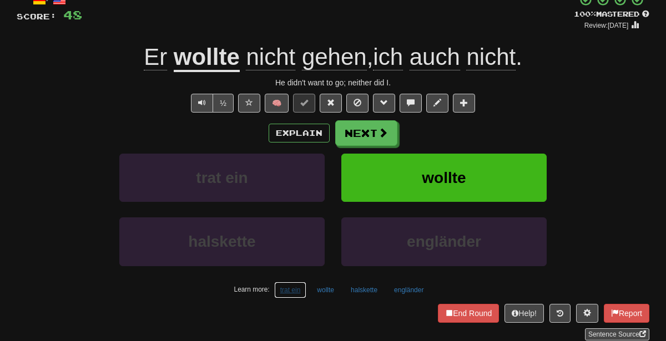
click at [287, 288] on button "trat ein" at bounding box center [290, 290] width 33 height 17
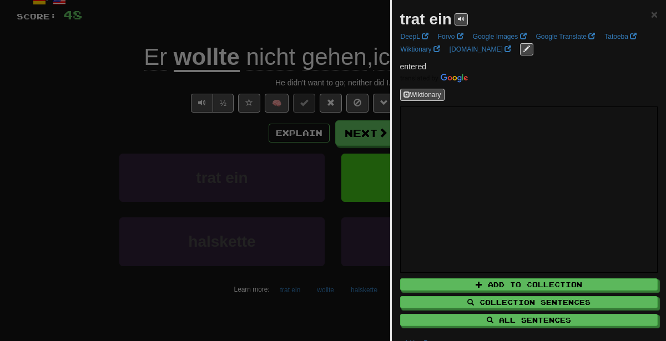
click at [125, 101] on div at bounding box center [333, 170] width 666 height 341
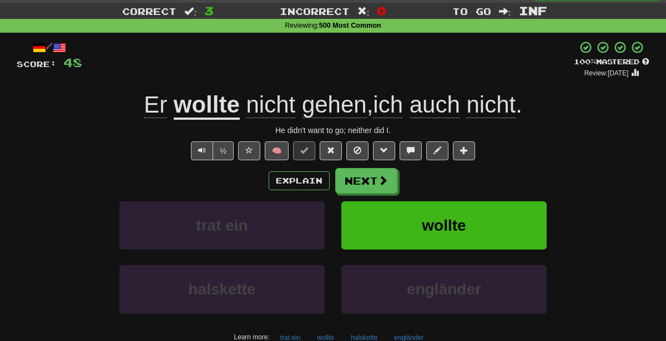
scroll to position [28, 0]
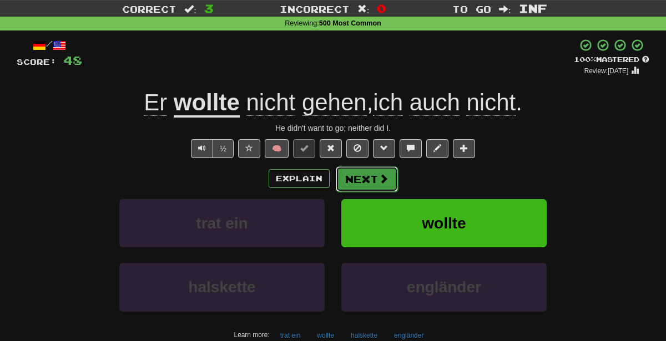
click at [356, 185] on button "Next" at bounding box center [367, 179] width 62 height 26
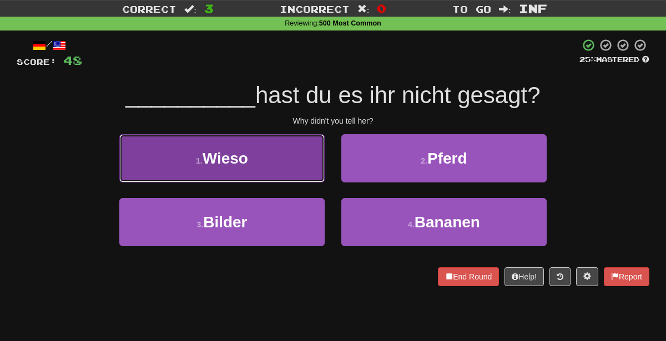
click at [286, 156] on button "1 . Wieso" at bounding box center [221, 158] width 205 height 48
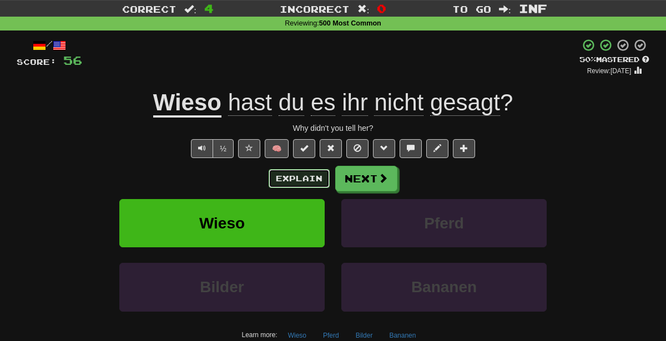
click at [298, 173] on button "Explain" at bounding box center [298, 178] width 61 height 19
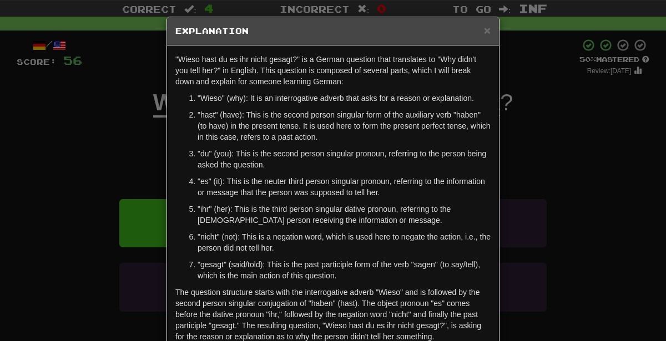
click at [586, 238] on div "× Explanation "Wieso hast du es ihr nicht gesagt?" is a German question that tr…" at bounding box center [333, 170] width 666 height 341
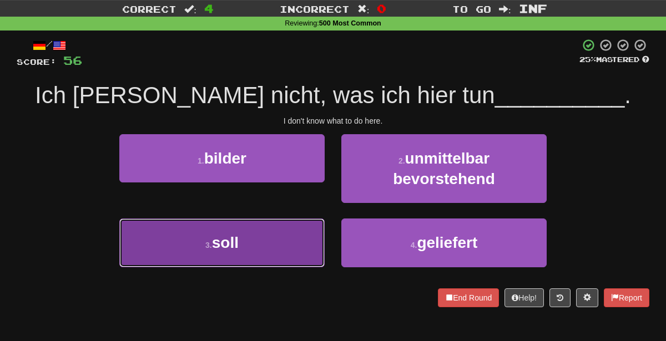
click at [296, 251] on button "3 . soll" at bounding box center [221, 243] width 205 height 48
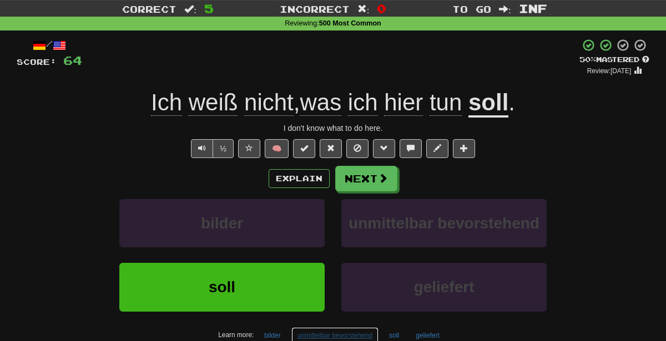
click at [354, 335] on button "unmittelbar bevorstehend" at bounding box center [334, 335] width 87 height 17
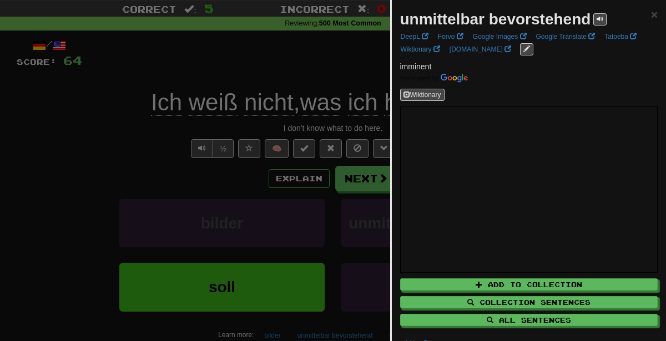
click at [294, 83] on div at bounding box center [333, 170] width 666 height 341
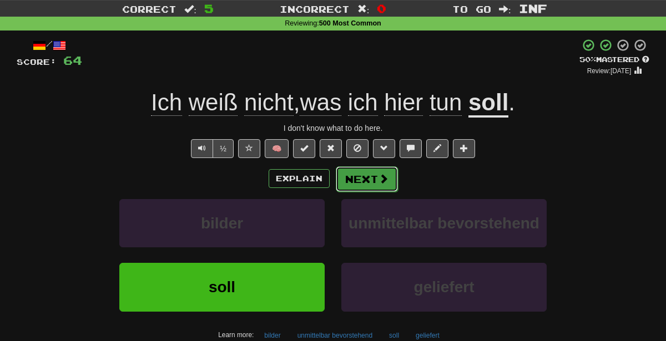
click at [372, 176] on button "Next" at bounding box center [367, 179] width 62 height 26
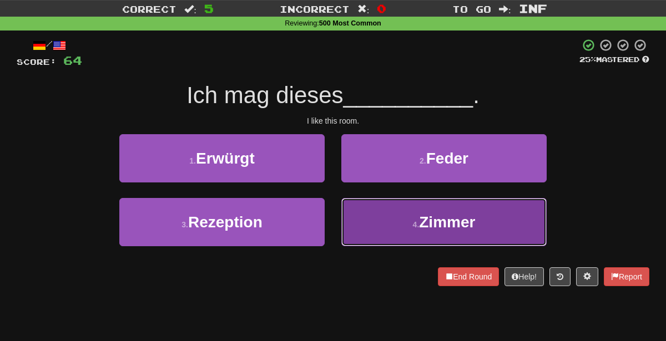
click at [381, 218] on button "4 . Zimmer" at bounding box center [443, 222] width 205 height 48
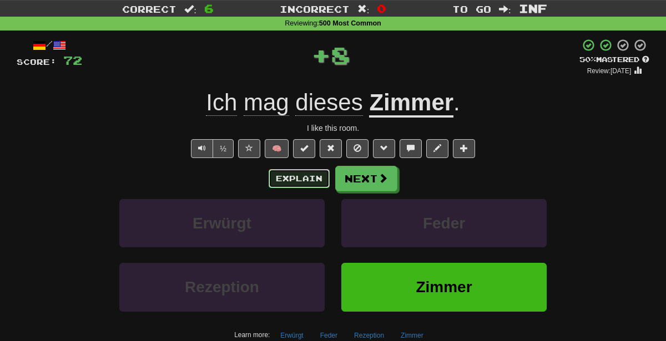
click at [313, 173] on button "Explain" at bounding box center [298, 178] width 61 height 19
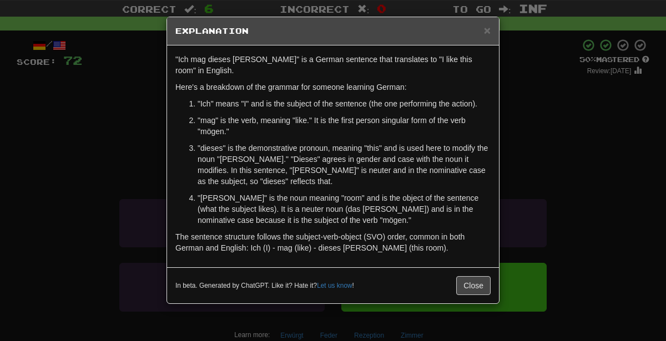
click at [565, 159] on div "× Explanation "Ich mag dieses Zimmer" is a German sentence that translates to "…" at bounding box center [333, 170] width 666 height 341
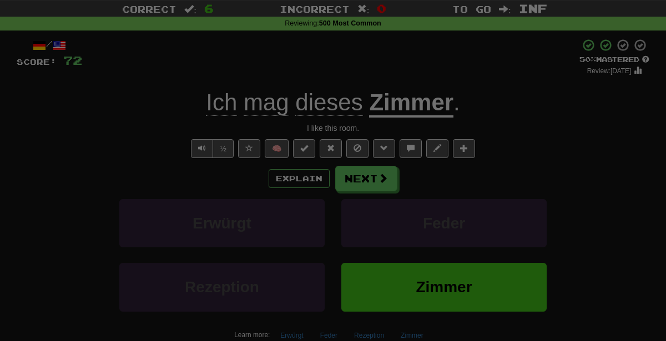
click at [565, 159] on div "/ Score: 72 + 8 50 % Mastered Review: 2025-10-02 Ich mag dieses Zimmer . I like…" at bounding box center [333, 212] width 632 height 348
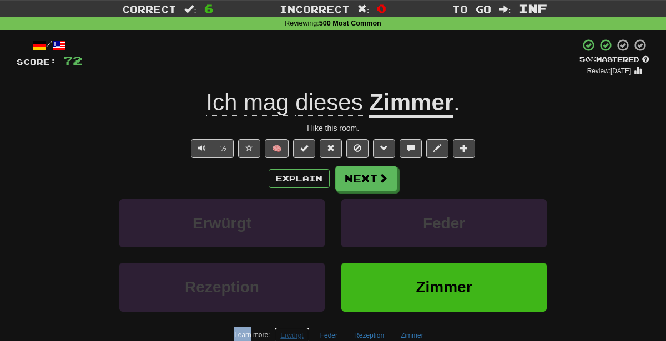
click at [281, 329] on button "Erwürgt" at bounding box center [291, 335] width 35 height 17
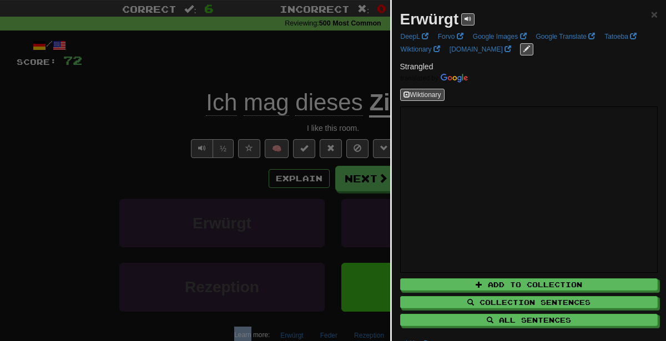
click at [9, 178] on div at bounding box center [333, 170] width 666 height 341
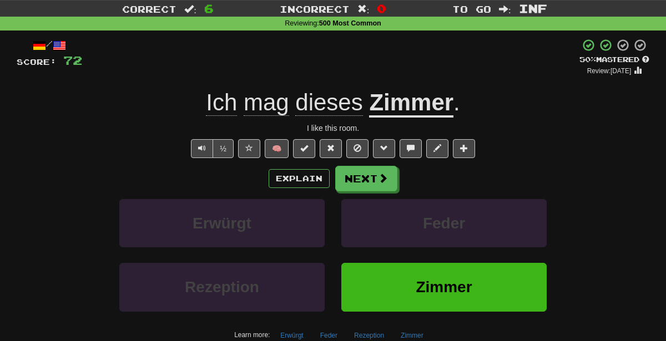
click at [9, 178] on div "/ Score: 72 + 8 50 % Mastered Review: 2025-10-02 Ich mag dieses Zimmer . I like…" at bounding box center [332, 216] width 649 height 371
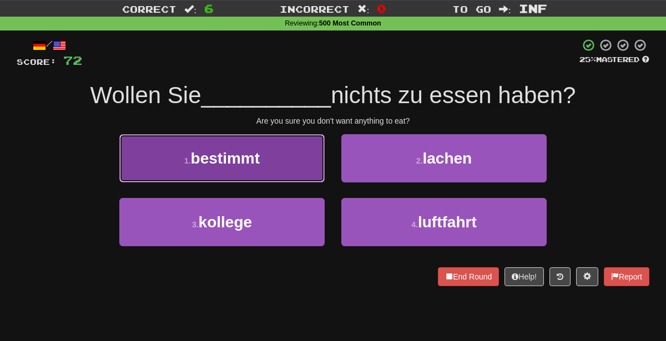
click at [302, 144] on button "1 . bestimmt" at bounding box center [221, 158] width 205 height 48
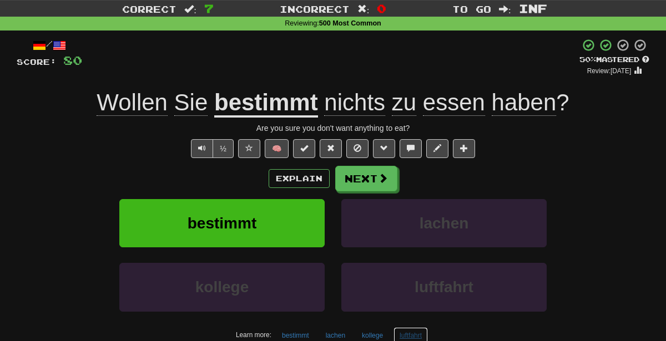
click at [412, 329] on button "luftfahrt" at bounding box center [410, 335] width 34 height 17
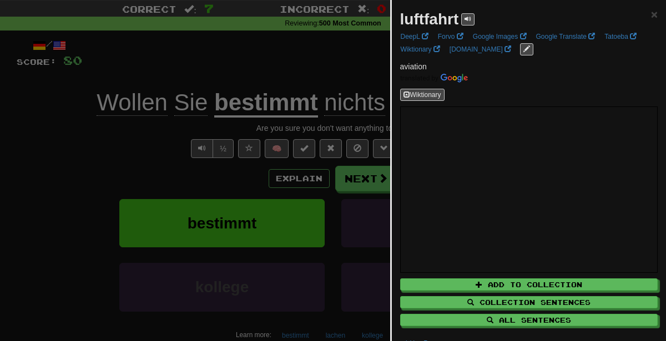
click at [381, 133] on div at bounding box center [333, 170] width 666 height 341
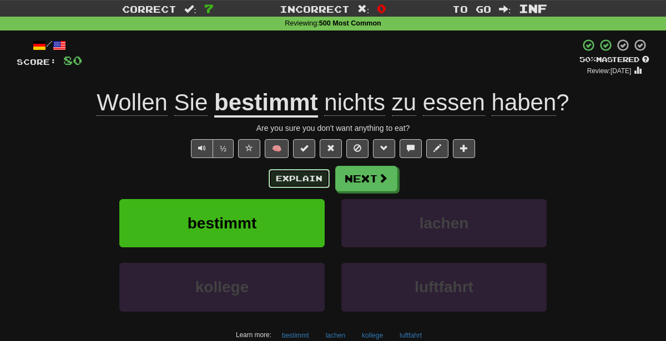
click at [293, 178] on button "Explain" at bounding box center [298, 178] width 61 height 19
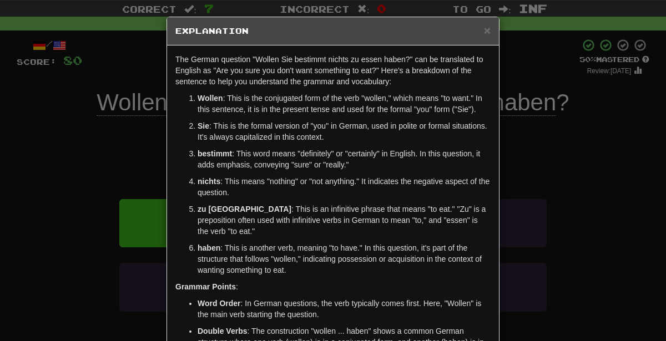
click at [575, 204] on div "× Explanation The German question "Wollen Sie bestimmt nichts zu essen haben?" …" at bounding box center [333, 170] width 666 height 341
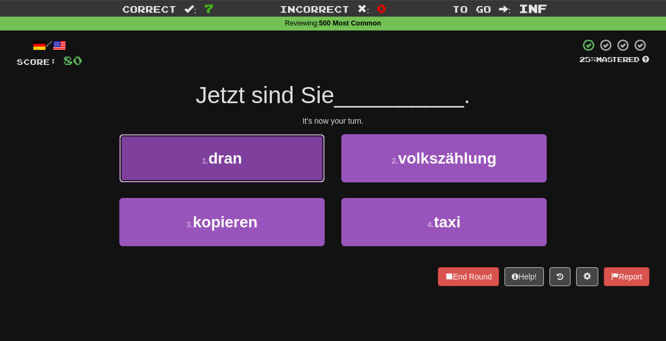
click at [305, 154] on button "1 . dran" at bounding box center [221, 158] width 205 height 48
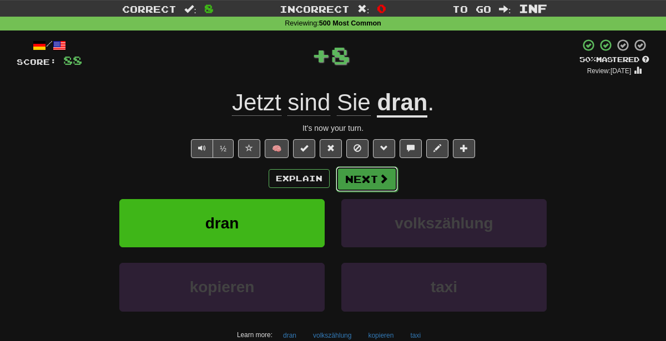
click at [367, 181] on button "Next" at bounding box center [367, 179] width 62 height 26
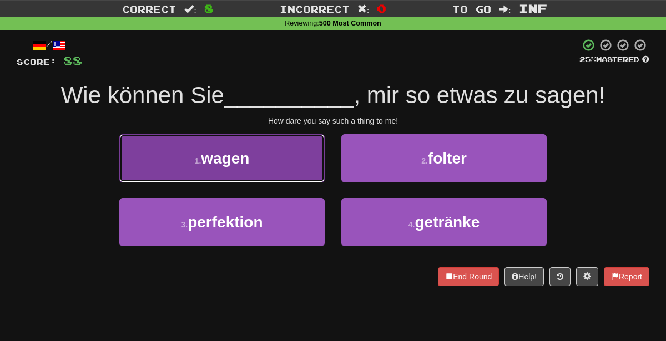
click at [279, 155] on button "1 . wagen" at bounding box center [221, 158] width 205 height 48
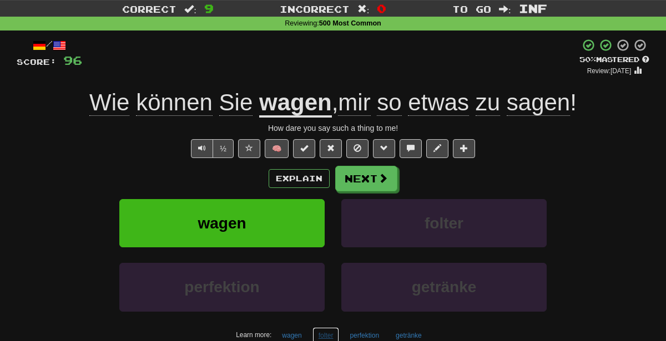
click at [322, 331] on button "folter" at bounding box center [325, 335] width 27 height 17
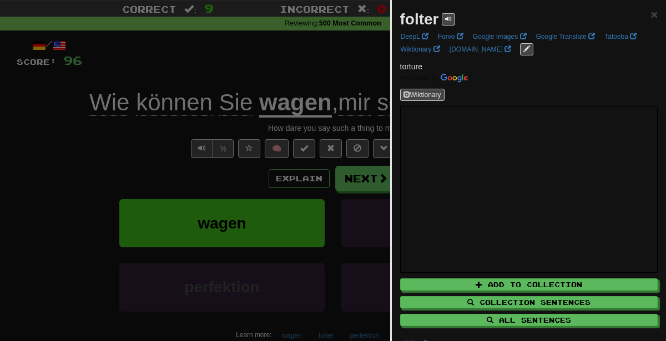
click at [166, 211] on div at bounding box center [333, 170] width 666 height 341
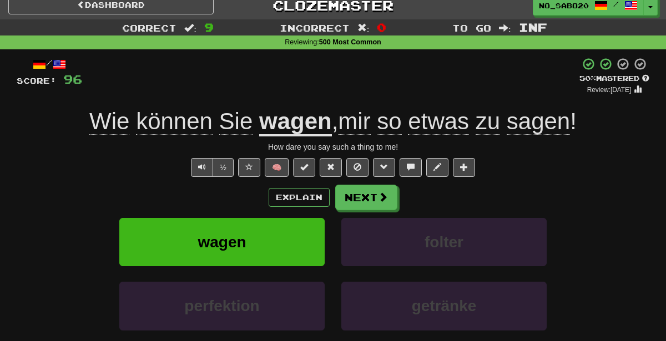
scroll to position [0, 0]
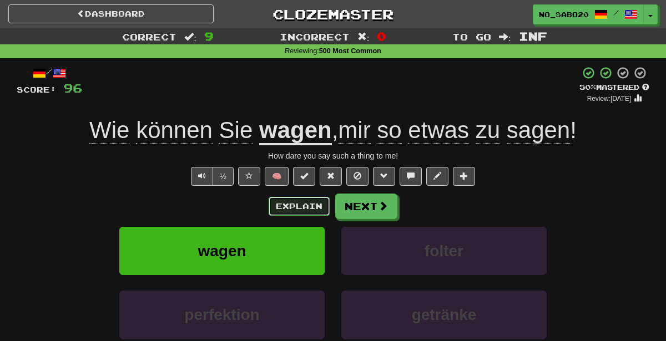
click at [305, 205] on button "Explain" at bounding box center [298, 206] width 61 height 19
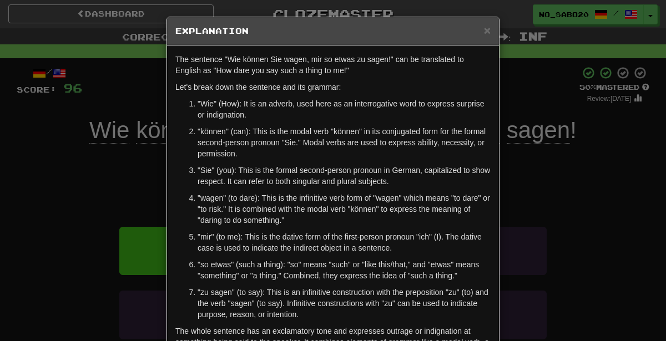
click at [578, 213] on div "× Explanation The sentence "Wie können Sie wagen, mir so etwas zu sagen!" can b…" at bounding box center [333, 170] width 666 height 341
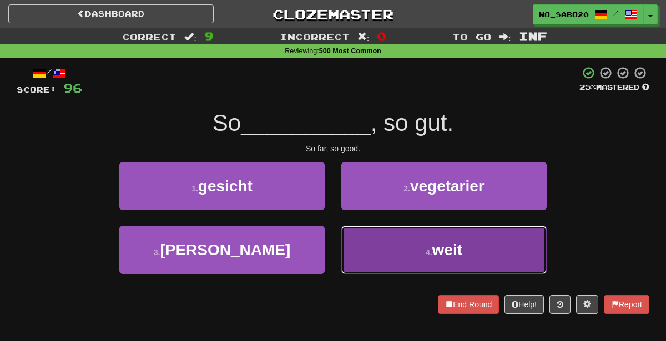
click at [396, 254] on button "4 . weit" at bounding box center [443, 250] width 205 height 48
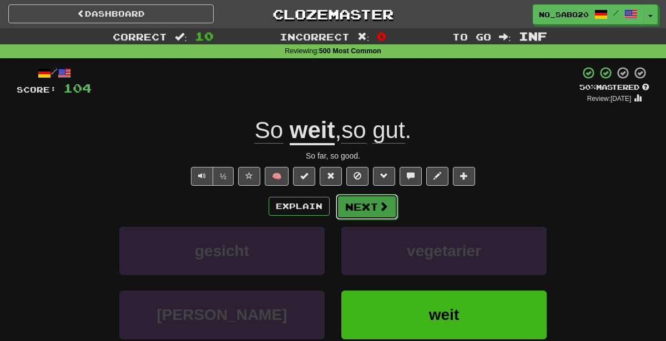
click at [370, 205] on button "Next" at bounding box center [367, 207] width 62 height 26
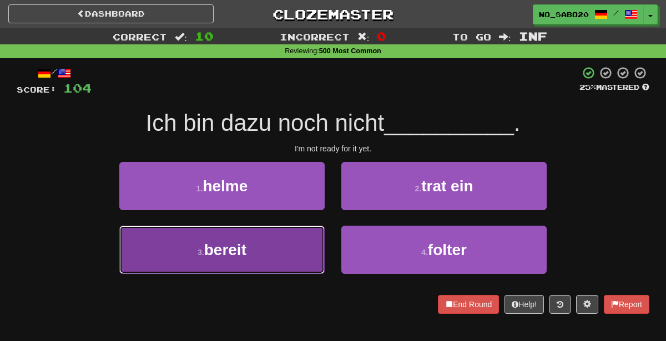
click at [270, 251] on button "3 . bereit" at bounding box center [221, 250] width 205 height 48
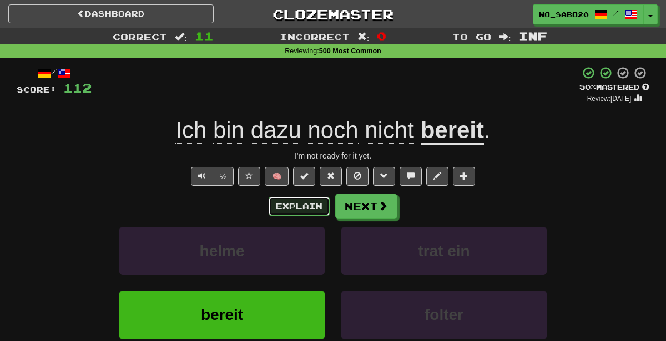
click at [302, 204] on button "Explain" at bounding box center [298, 206] width 61 height 19
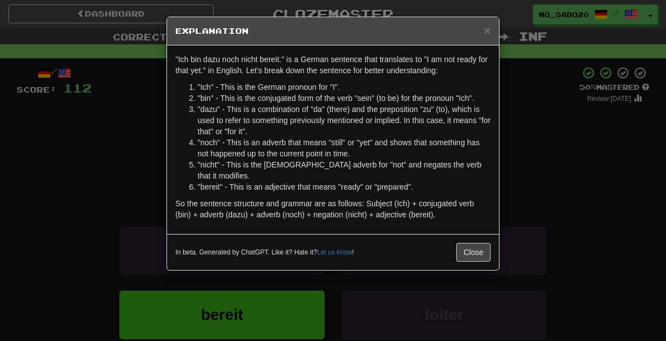
click at [619, 166] on div "× Explanation "Ich bin dazu noch nicht bereit." is a German sentence that trans…" at bounding box center [333, 170] width 666 height 341
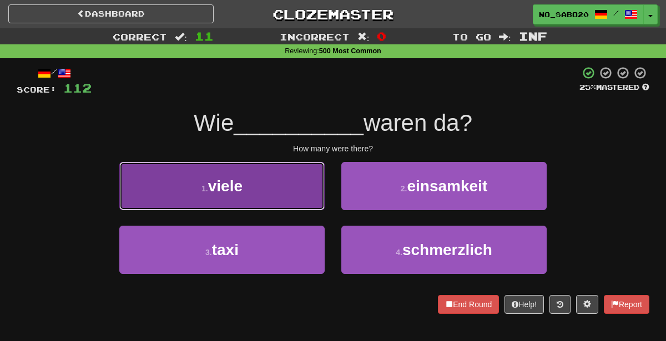
click at [297, 183] on button "1 . viele" at bounding box center [221, 186] width 205 height 48
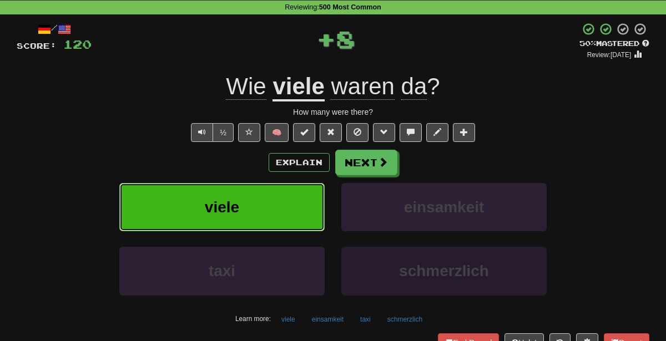
scroll to position [53, 0]
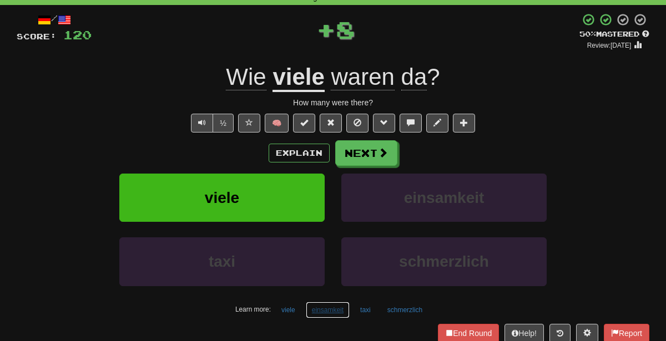
click at [335, 307] on button "einsamkeit" at bounding box center [328, 310] width 44 height 17
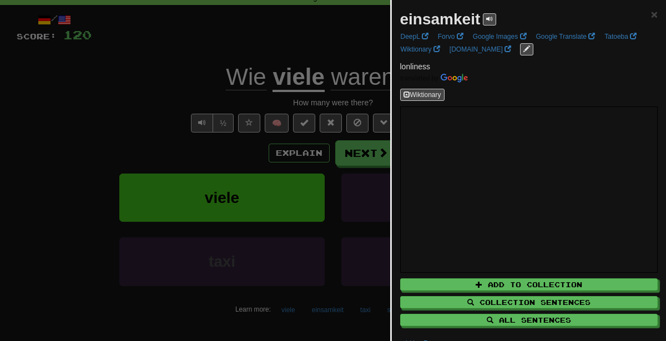
click at [135, 116] on div at bounding box center [333, 170] width 666 height 341
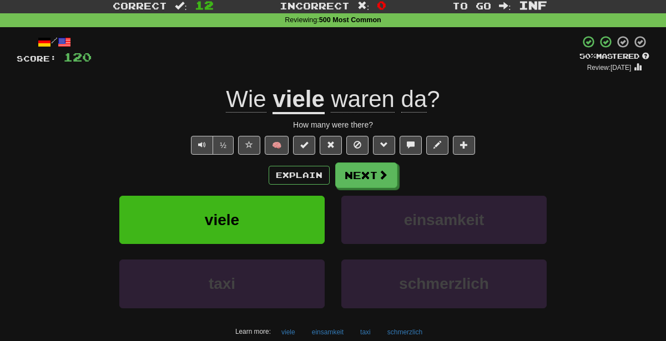
scroll to position [31, 0]
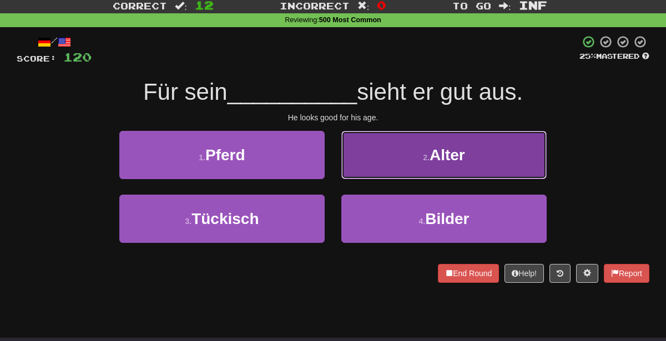
click at [387, 134] on button "2 . Alter" at bounding box center [443, 155] width 205 height 48
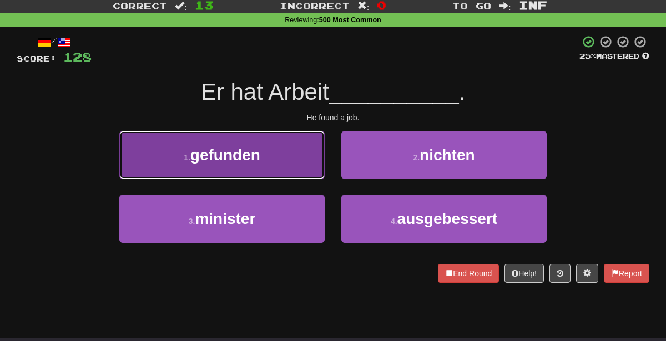
click at [280, 159] on button "1 . gefunden" at bounding box center [221, 155] width 205 height 48
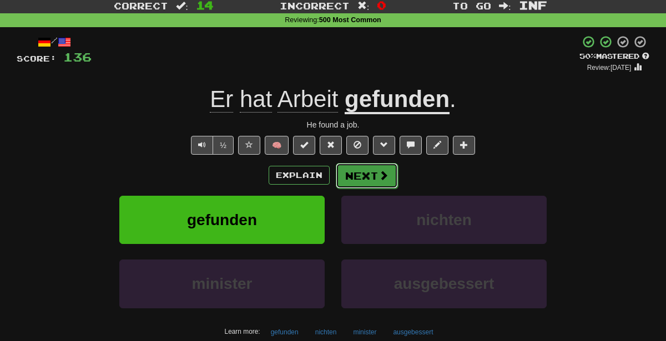
click at [369, 181] on button "Next" at bounding box center [367, 176] width 62 height 26
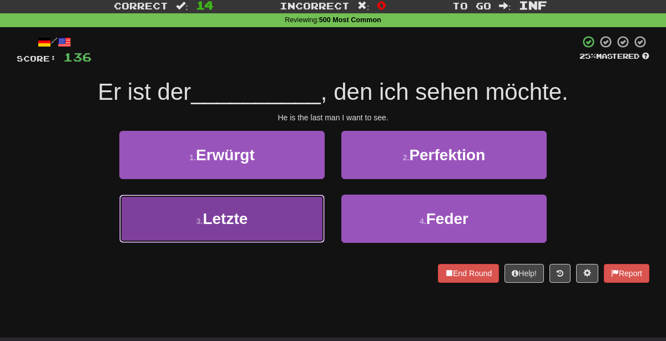
click at [278, 229] on button "3 . Letzte" at bounding box center [221, 219] width 205 height 48
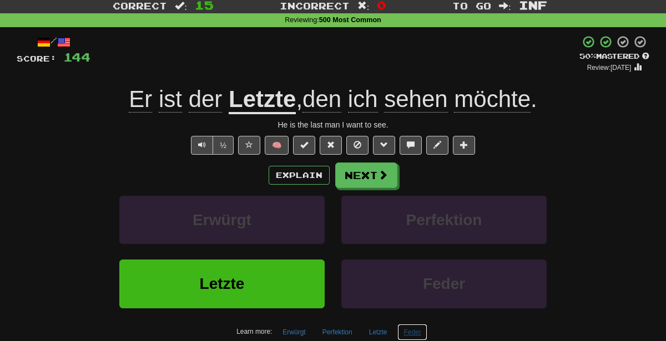
click at [412, 327] on button "Feder" at bounding box center [411, 332] width 29 height 17
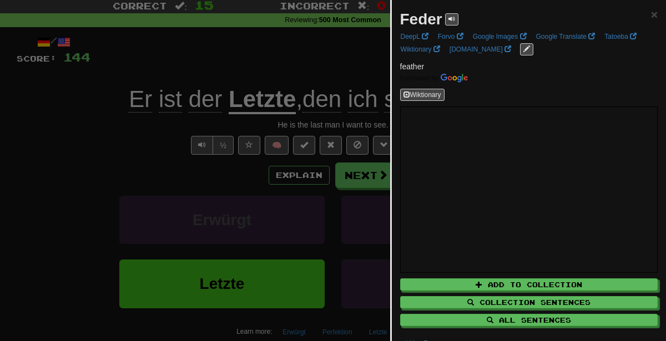
click at [124, 182] on div at bounding box center [333, 170] width 666 height 341
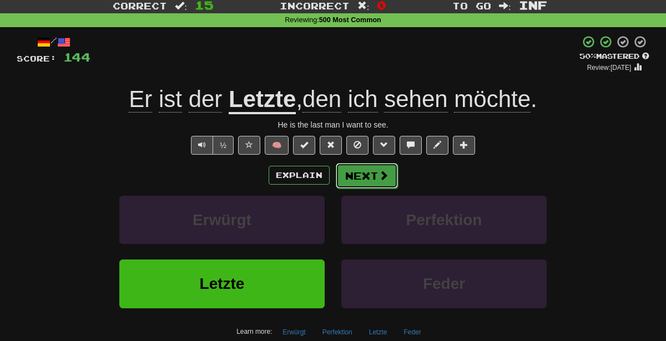
click at [368, 176] on button "Next" at bounding box center [367, 176] width 62 height 26
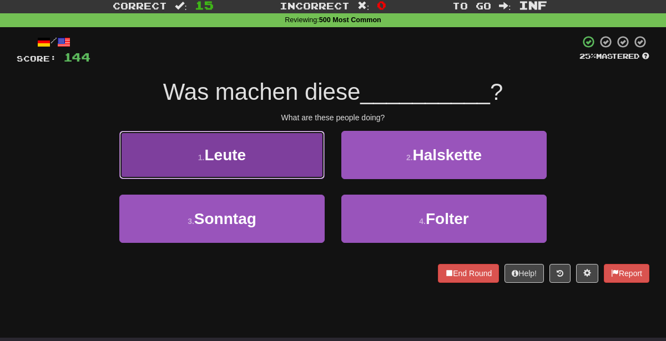
click at [266, 149] on button "1 . Leute" at bounding box center [221, 155] width 205 height 48
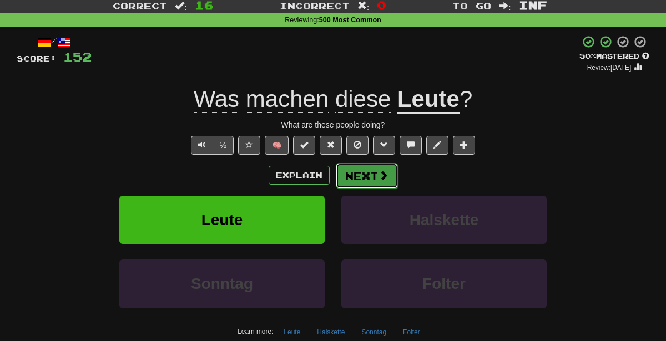
click at [366, 175] on button "Next" at bounding box center [367, 176] width 62 height 26
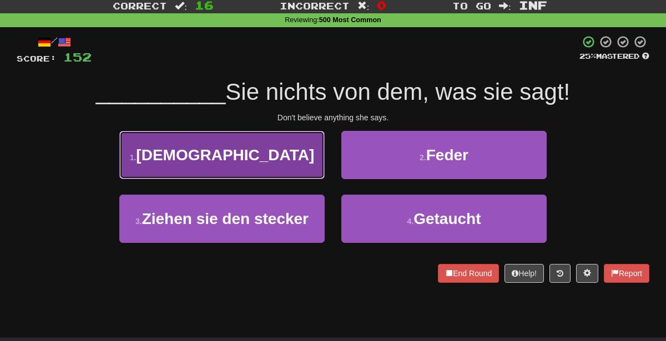
click at [282, 158] on button "1 . Glauben" at bounding box center [221, 155] width 205 height 48
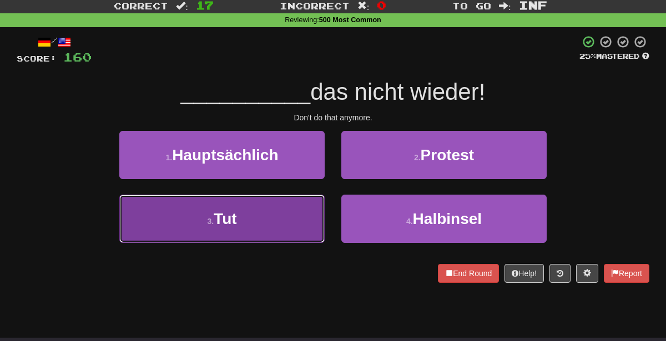
click at [286, 232] on button "3 . Tut" at bounding box center [221, 219] width 205 height 48
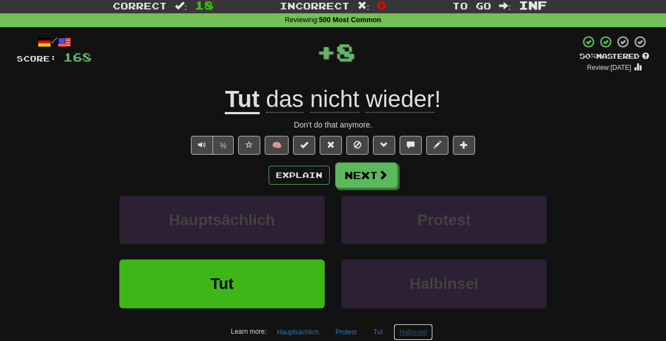
click at [418, 331] on button "Halbinsel" at bounding box center [412, 332] width 39 height 17
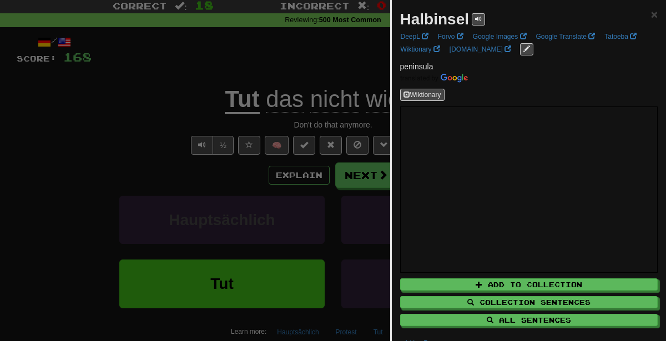
click at [173, 131] on div at bounding box center [333, 170] width 666 height 341
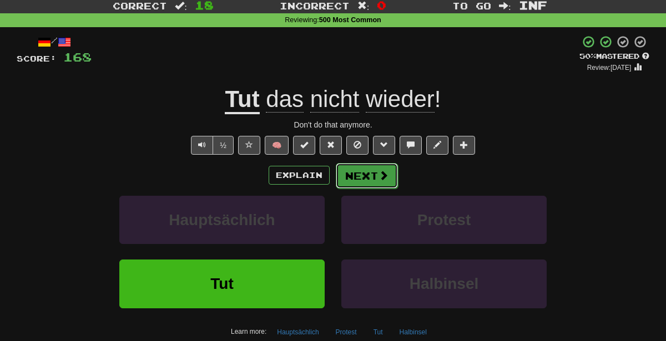
click at [357, 179] on button "Next" at bounding box center [367, 176] width 62 height 26
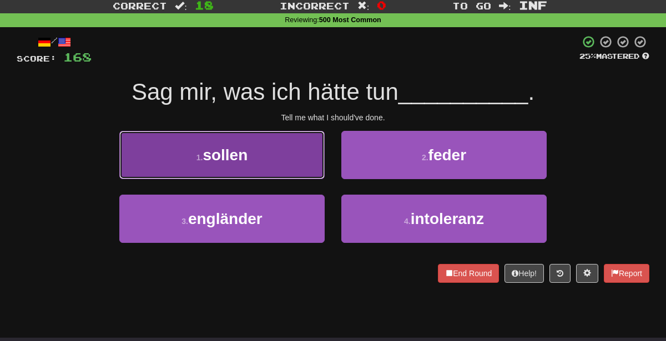
click at [296, 165] on button "1 . sollen" at bounding box center [221, 155] width 205 height 48
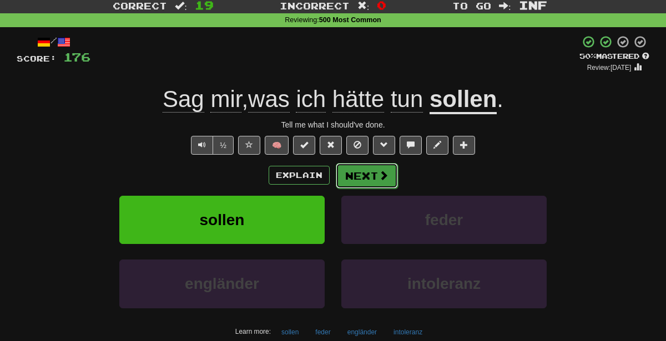
click at [368, 177] on button "Next" at bounding box center [367, 176] width 62 height 26
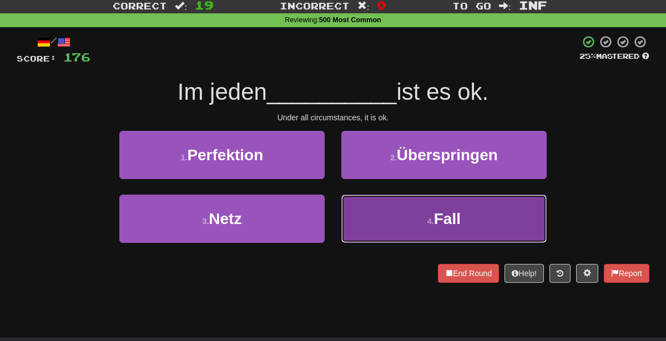
click at [408, 239] on button "4 . Fall" at bounding box center [443, 219] width 205 height 48
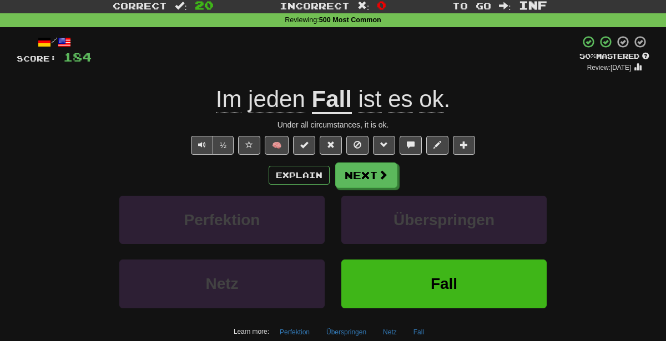
click at [331, 321] on div "Netz" at bounding box center [222, 292] width 222 height 64
click at [333, 324] on button "Überspringen" at bounding box center [346, 332] width 52 height 17
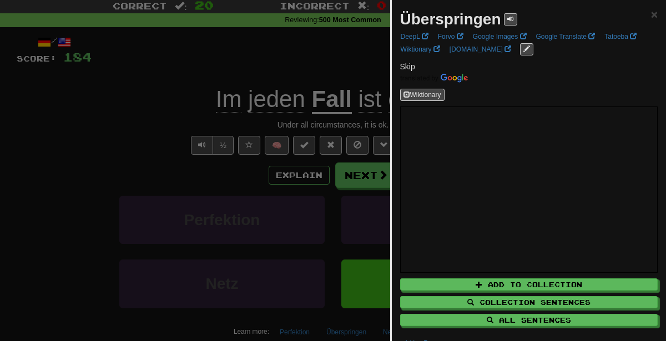
click at [225, 233] on div at bounding box center [333, 170] width 666 height 341
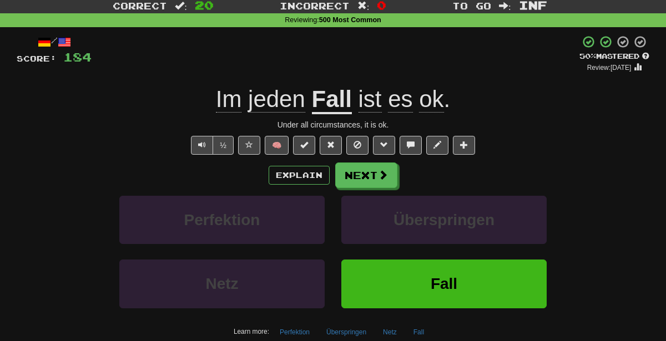
scroll to position [0, 0]
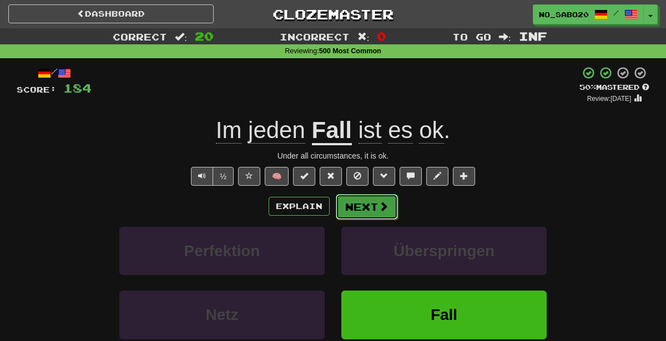
click at [375, 209] on button "Next" at bounding box center [367, 207] width 62 height 26
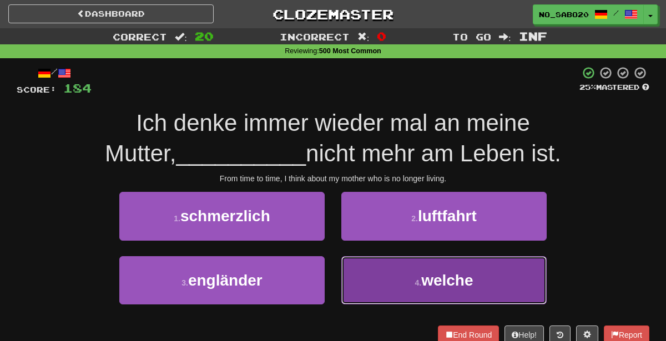
click at [379, 294] on button "4 . welche" at bounding box center [443, 280] width 205 height 48
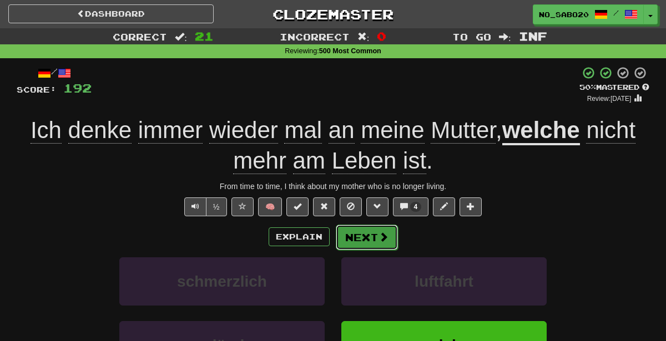
click at [376, 239] on button "Next" at bounding box center [367, 238] width 62 height 26
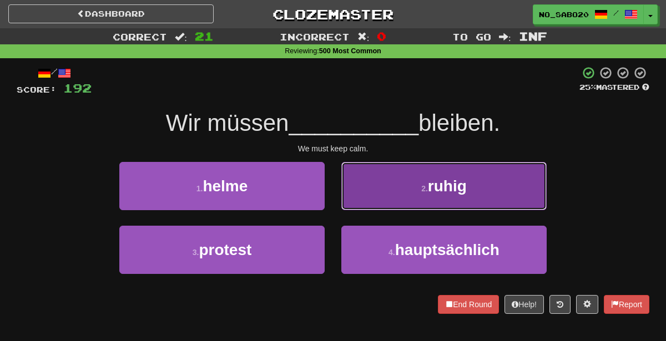
click at [405, 192] on button "2 . ruhig" at bounding box center [443, 186] width 205 height 48
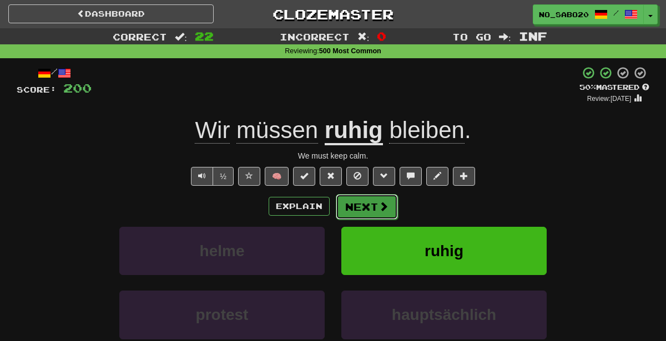
click at [372, 211] on button "Next" at bounding box center [367, 207] width 62 height 26
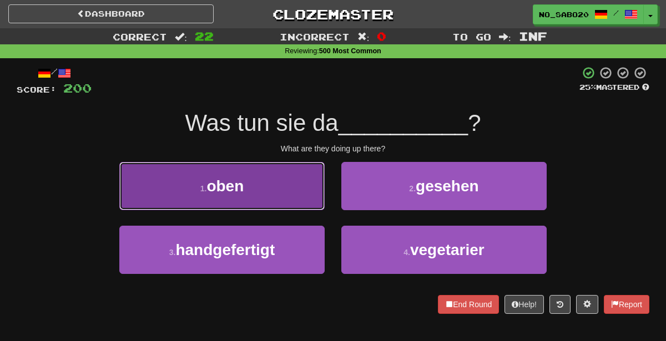
click at [305, 185] on button "1 . oben" at bounding box center [221, 186] width 205 height 48
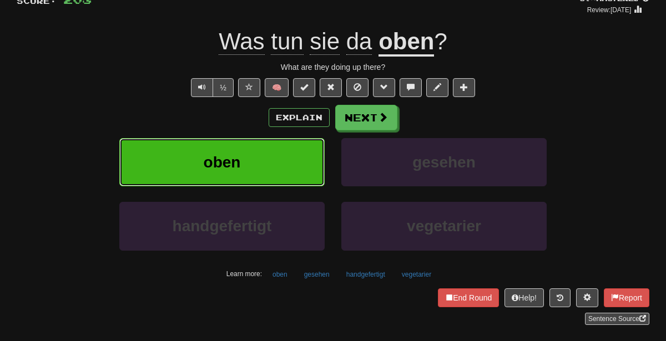
scroll to position [89, 0]
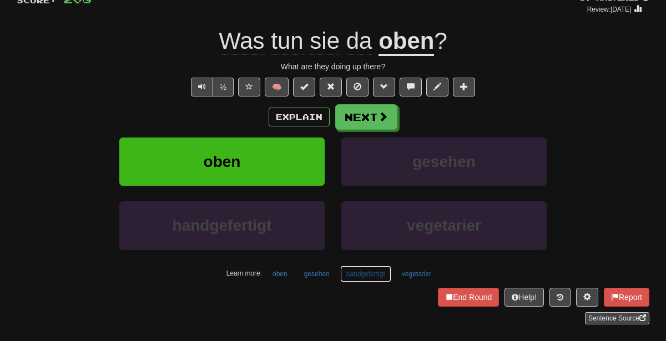
click at [357, 267] on button "handgefertigt" at bounding box center [365, 274] width 51 height 17
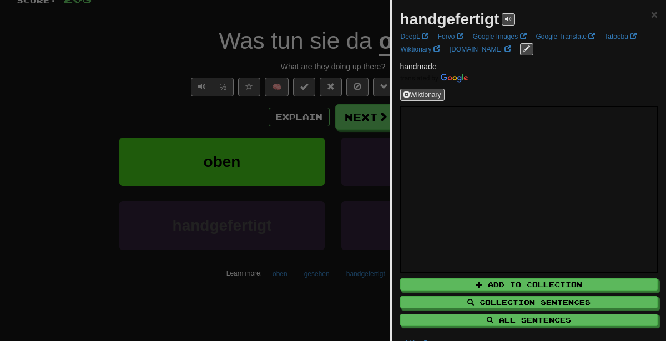
click at [305, 226] on div at bounding box center [333, 170] width 666 height 341
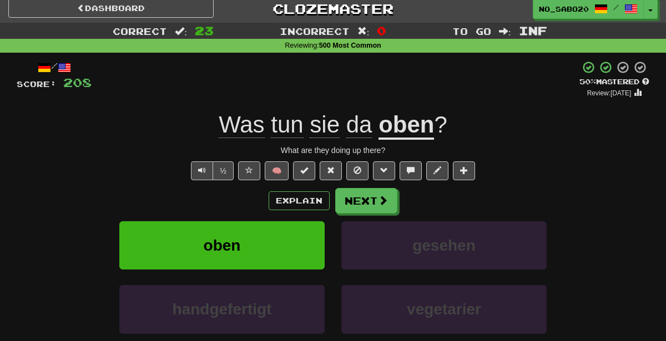
scroll to position [0, 0]
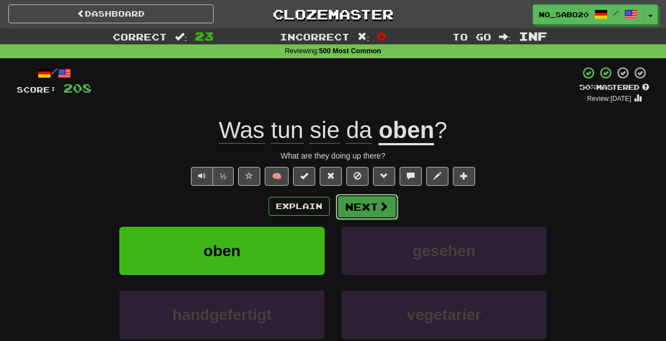
click at [366, 204] on button "Next" at bounding box center [367, 207] width 62 height 26
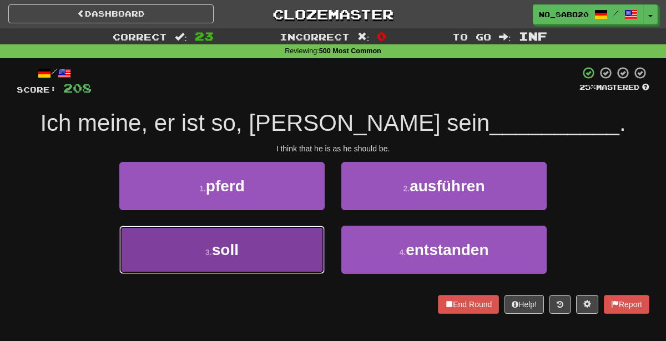
click at [260, 261] on button "3 . soll" at bounding box center [221, 250] width 205 height 48
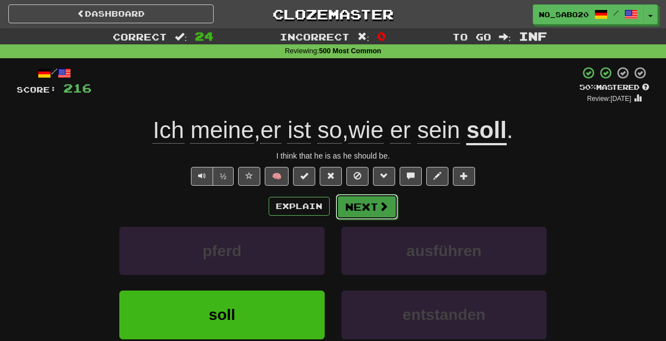
click at [351, 213] on button "Next" at bounding box center [367, 207] width 62 height 26
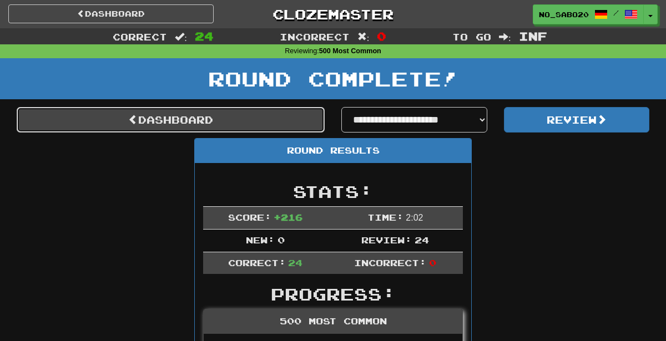
click at [264, 121] on link "Dashboard" at bounding box center [171, 120] width 308 height 26
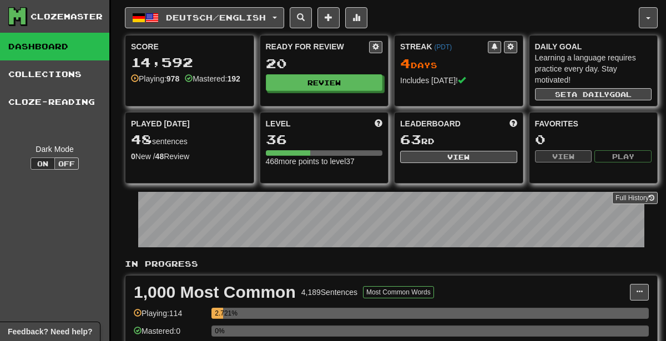
click at [232, 14] on span "Deutsch / English" at bounding box center [216, 17] width 100 height 9
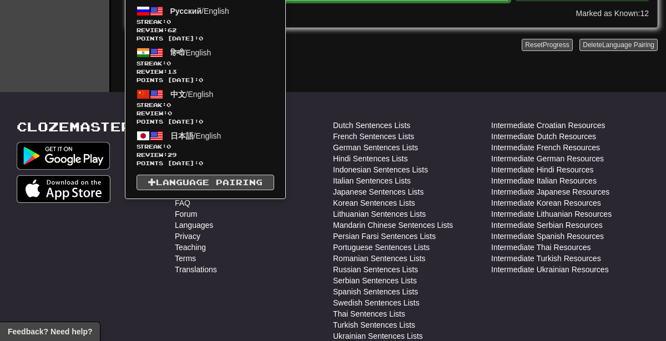
scroll to position [565, 0]
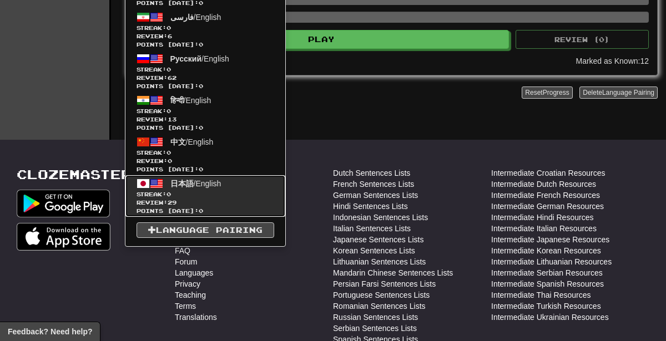
click at [203, 193] on span "Streak: 0" at bounding box center [205, 194] width 138 height 8
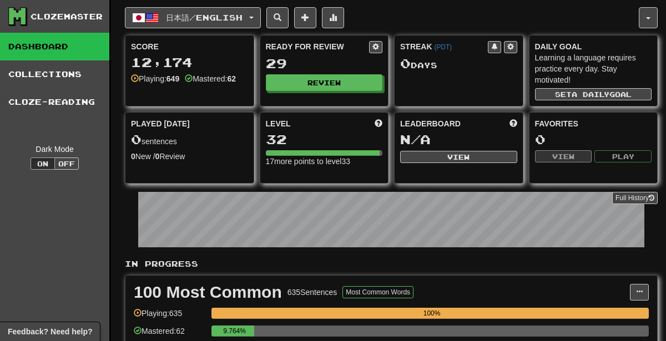
click at [321, 89] on div "Ready for Review 29 Review" at bounding box center [324, 66] width 128 height 61
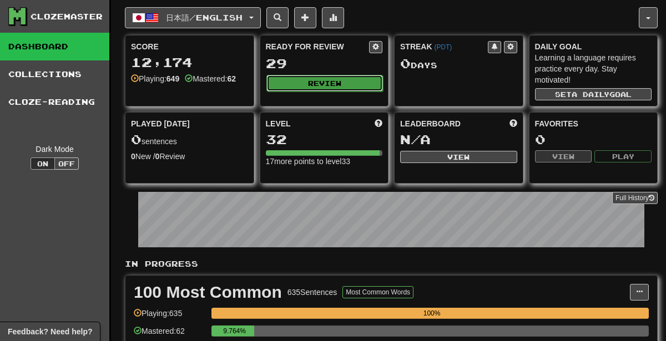
click at [313, 84] on button "Review" at bounding box center [324, 83] width 117 height 17
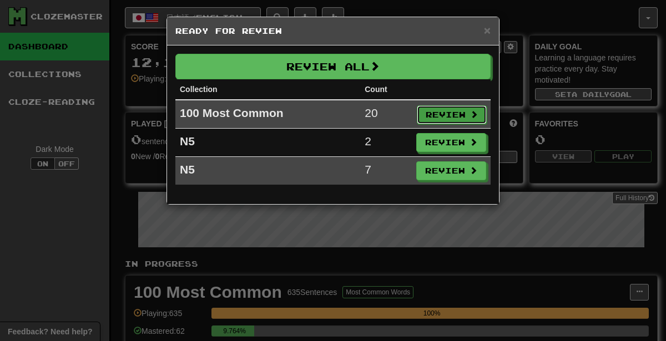
click at [443, 110] on button "Review" at bounding box center [452, 114] width 70 height 19
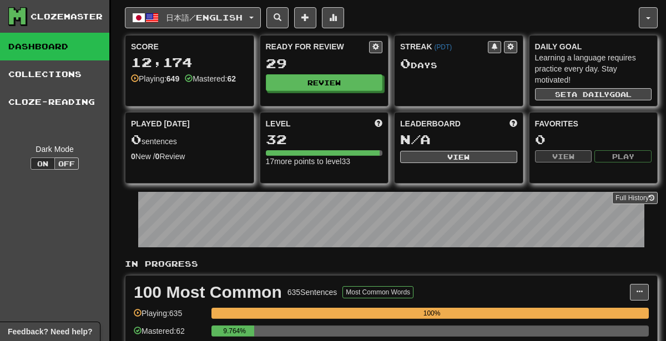
select select "********"
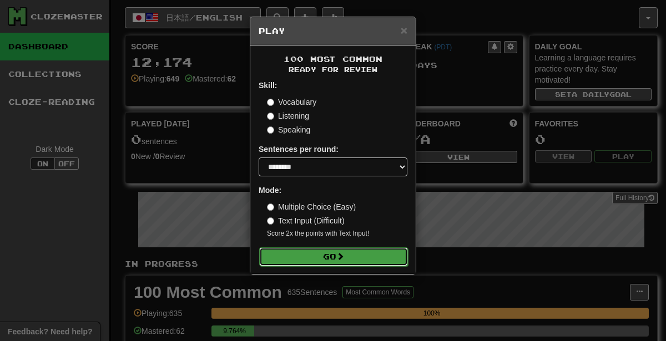
click at [392, 257] on button "Go" at bounding box center [333, 256] width 149 height 19
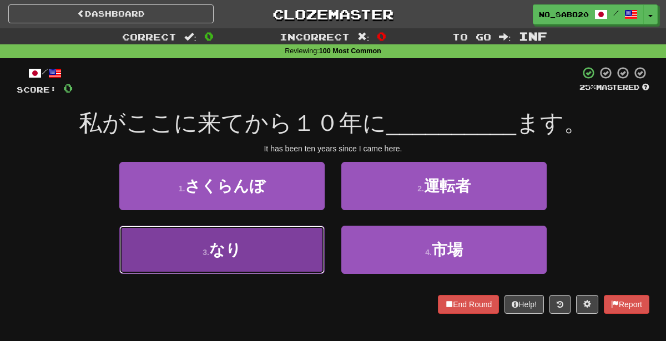
click at [271, 253] on button "3 . なり" at bounding box center [221, 250] width 205 height 48
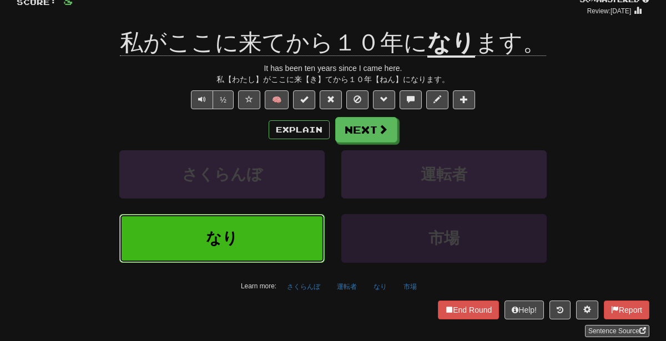
scroll to position [92, 0]
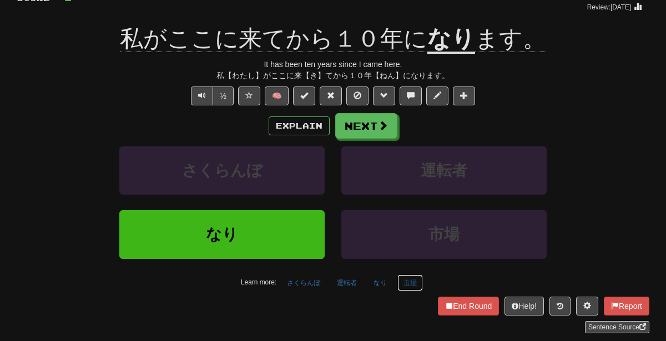
click at [408, 281] on button "市場" at bounding box center [410, 283] width 26 height 17
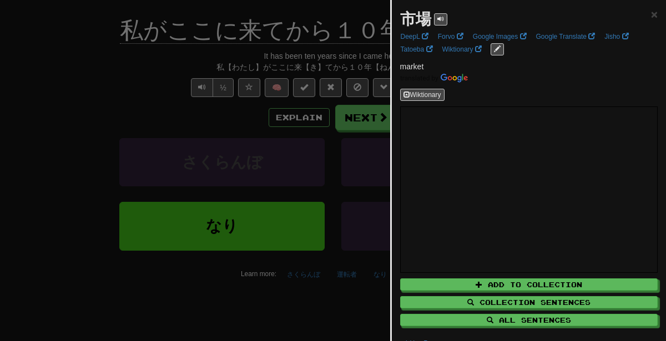
scroll to position [78, 0]
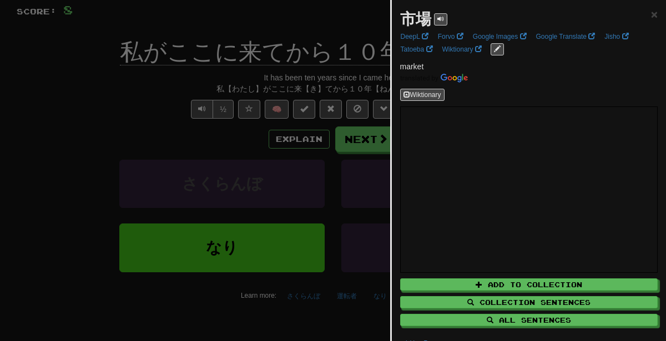
click at [331, 166] on div at bounding box center [333, 170] width 666 height 341
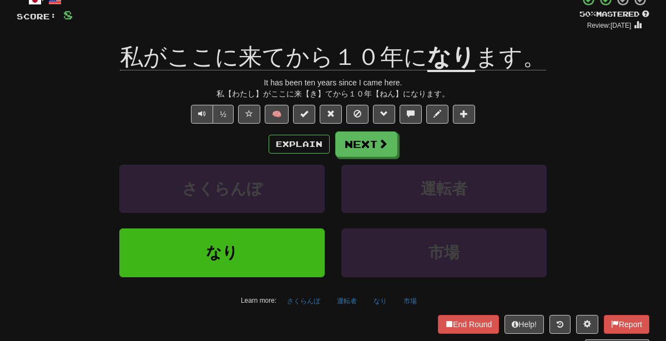
scroll to position [75, 0]
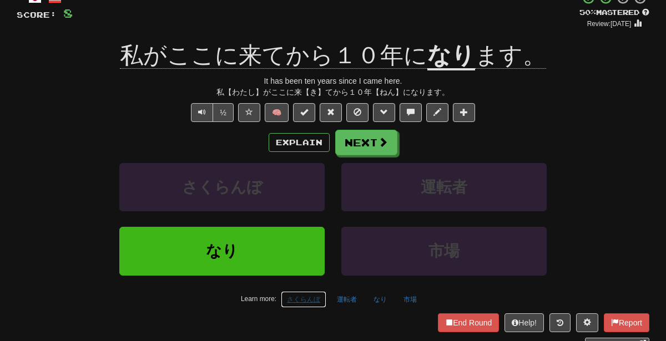
click at [306, 291] on button "さくらんぼ" at bounding box center [303, 299] width 45 height 17
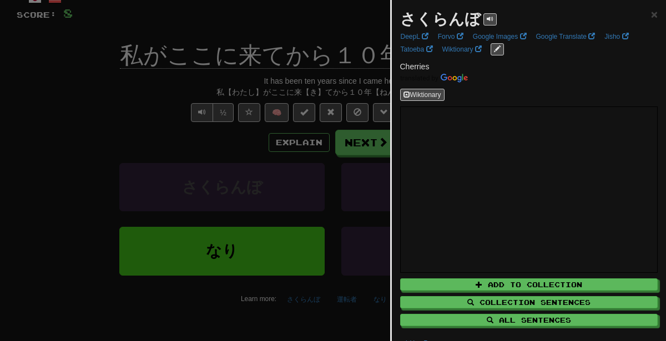
click at [337, 290] on div at bounding box center [333, 170] width 666 height 341
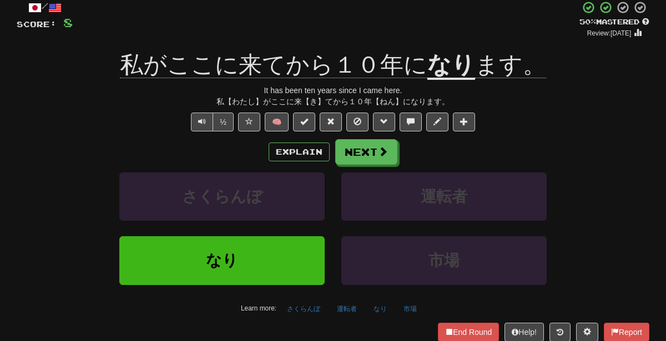
scroll to position [68, 0]
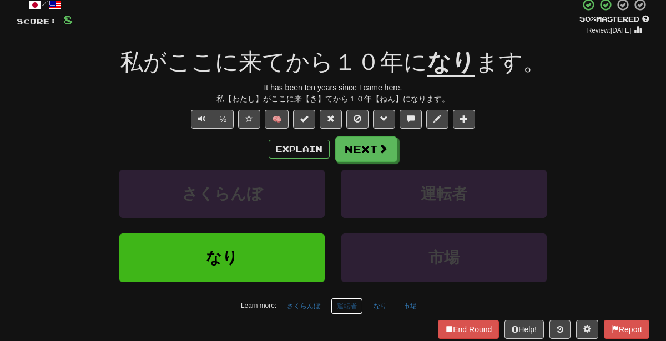
click at [344, 305] on button "運転者" at bounding box center [347, 306] width 32 height 17
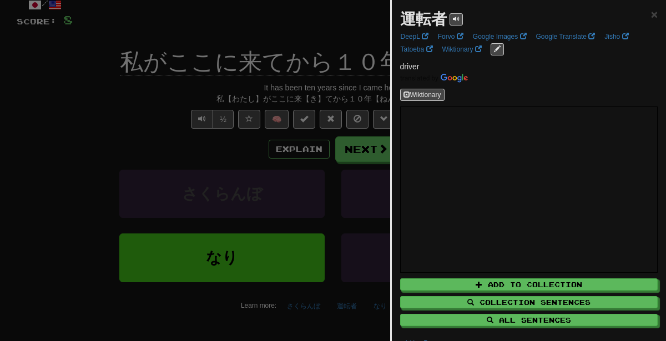
click at [564, 85] on div "運転者 × DeepL Forvo Google Images Google Translate Jisho Tatoeba Wiktionary drive…" at bounding box center [529, 179] width 275 height 358
click at [217, 154] on div at bounding box center [333, 170] width 666 height 341
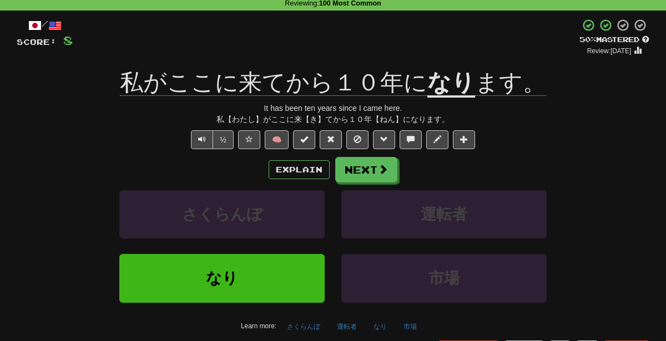
scroll to position [38, 0]
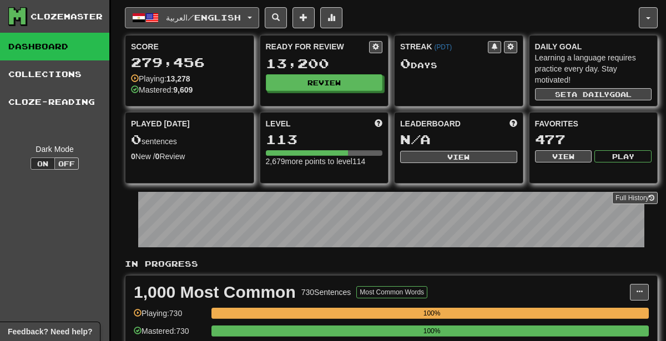
click at [241, 20] on span "العربية / English" at bounding box center [203, 17] width 75 height 9
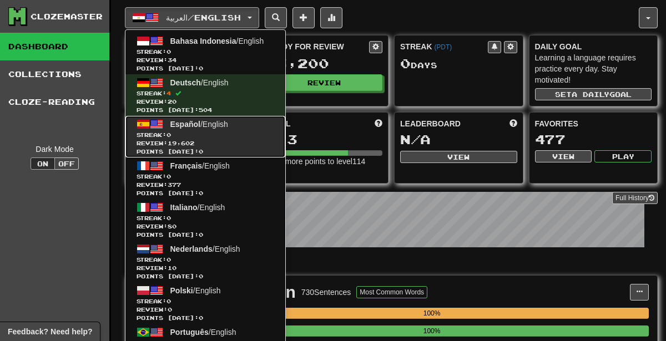
click at [213, 142] on span "Review: 19,602" at bounding box center [205, 143] width 138 height 8
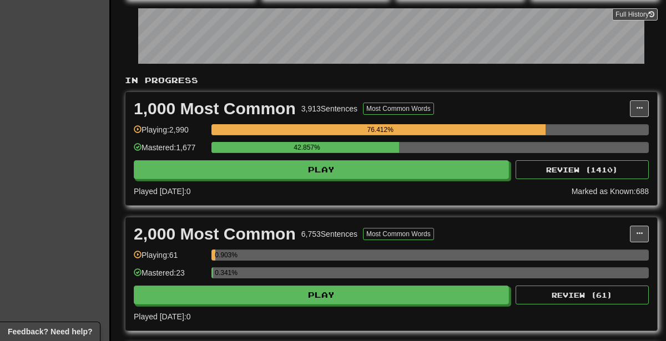
scroll to position [185, 0]
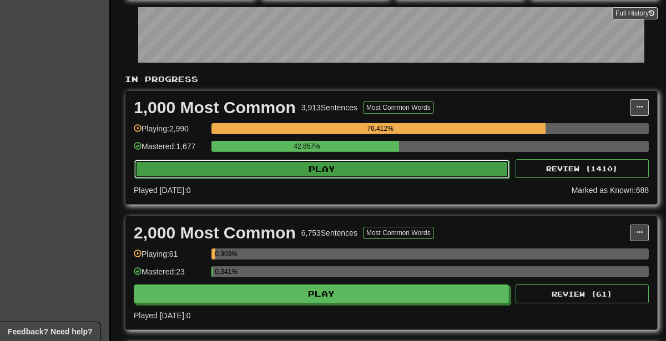
click at [424, 169] on button "Play" at bounding box center [321, 169] width 375 height 19
select select "********"
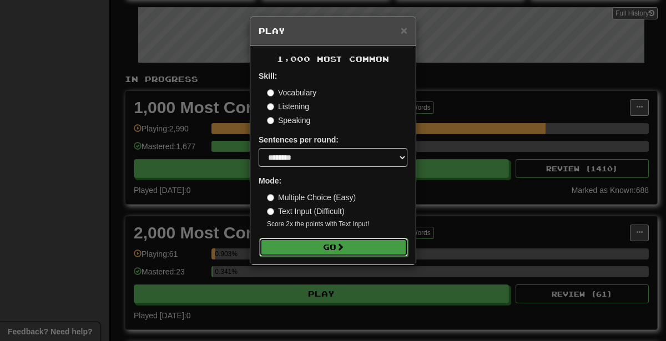
click at [397, 250] on button "Go" at bounding box center [333, 247] width 149 height 19
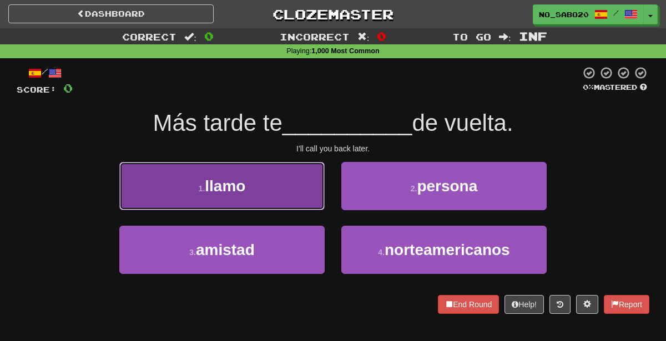
click at [254, 205] on button "1 . [GEOGRAPHIC_DATA]" at bounding box center [221, 186] width 205 height 48
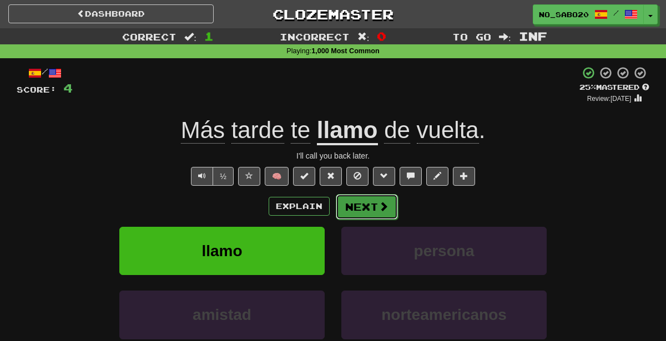
click at [373, 206] on button "Next" at bounding box center [367, 207] width 62 height 26
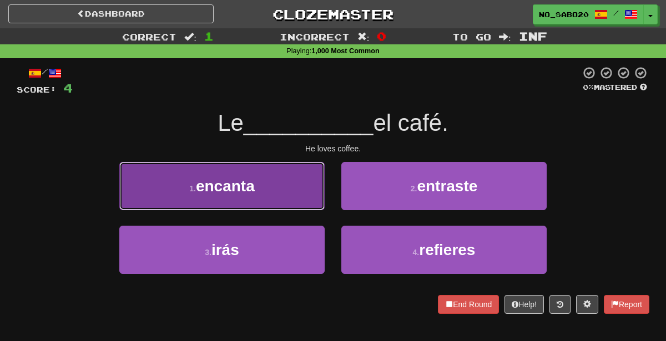
click at [277, 179] on button "1 . encanta" at bounding box center [221, 186] width 205 height 48
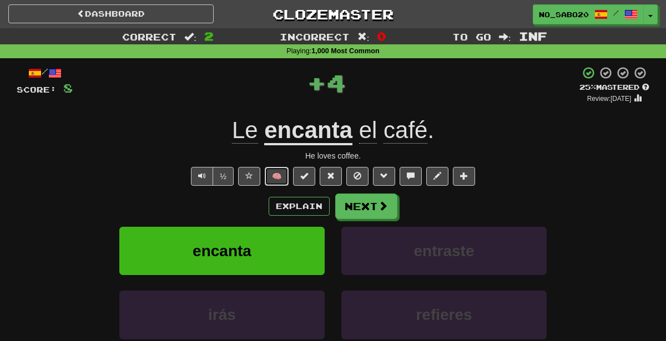
click at [277, 175] on button "🧠" at bounding box center [277, 176] width 24 height 19
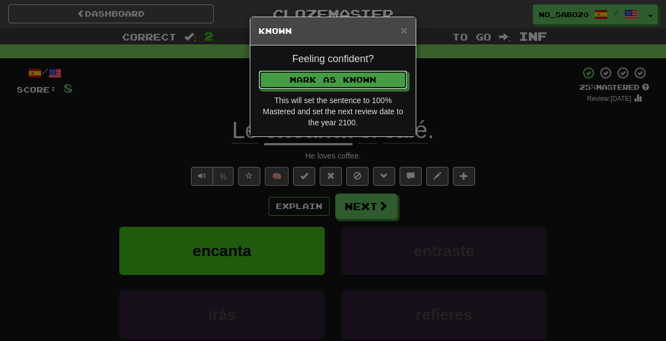
click at [259, 70] on button "Mark as Known" at bounding box center [333, 79] width 149 height 19
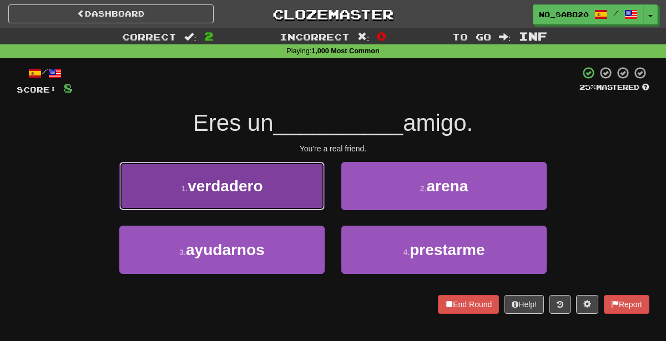
click at [310, 182] on button "1 . verdadero" at bounding box center [221, 186] width 205 height 48
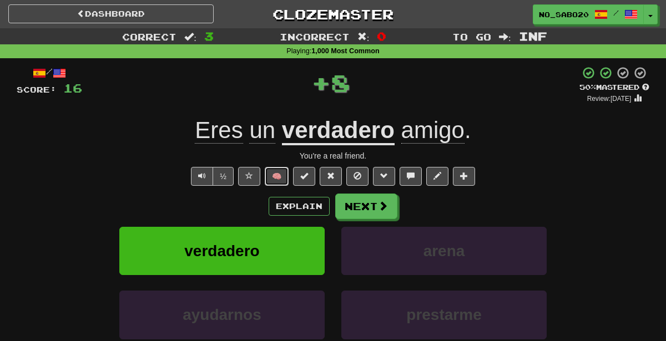
click at [282, 180] on button "🧠" at bounding box center [277, 176] width 24 height 19
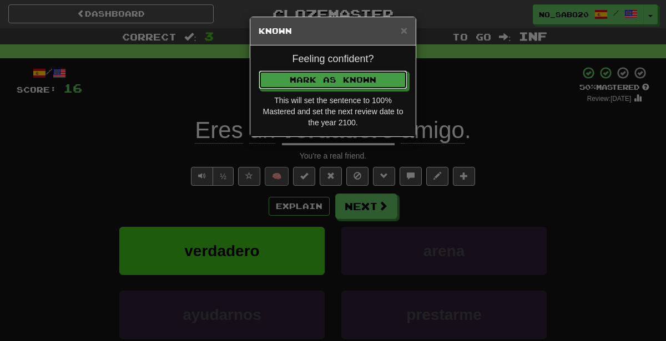
click at [259, 70] on button "Mark as Known" at bounding box center [333, 79] width 149 height 19
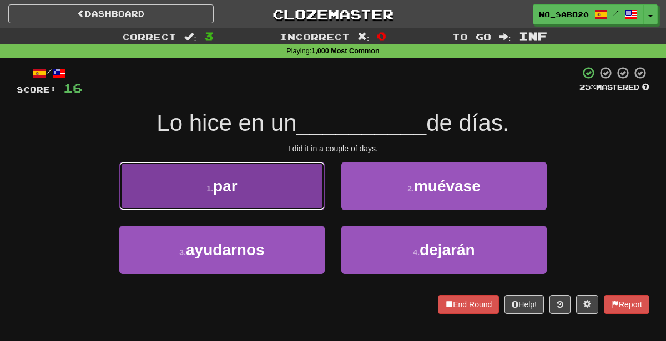
click at [282, 182] on button "1 . par" at bounding box center [221, 186] width 205 height 48
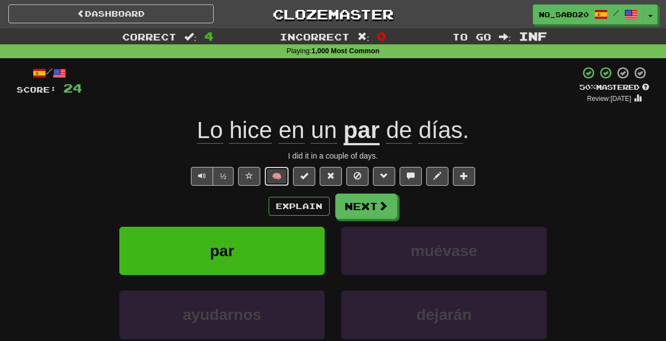
click at [282, 171] on button "🧠" at bounding box center [277, 176] width 24 height 19
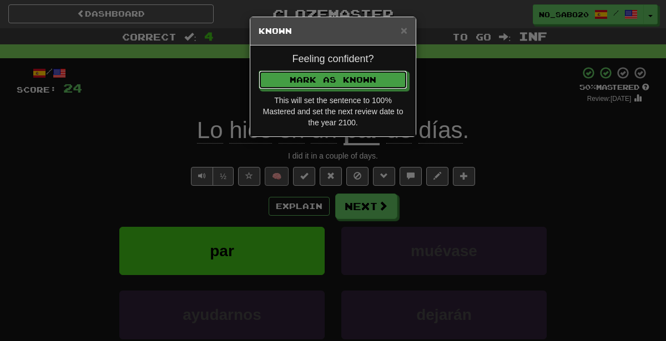
click at [259, 70] on button "Mark as Known" at bounding box center [333, 79] width 149 height 19
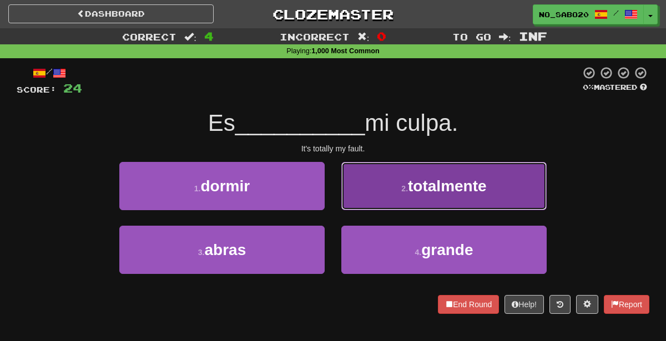
click at [362, 196] on button "2 . totalmente" at bounding box center [443, 186] width 205 height 48
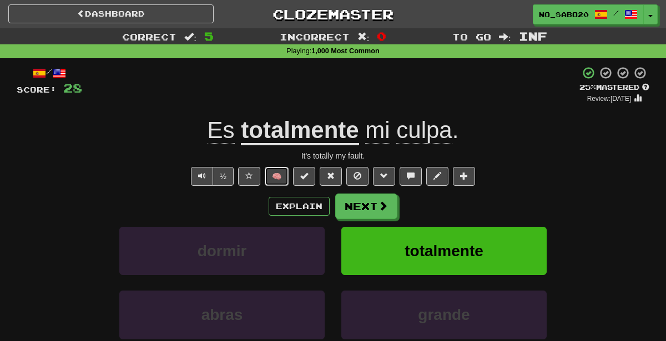
click at [274, 180] on button "🧠" at bounding box center [277, 176] width 24 height 19
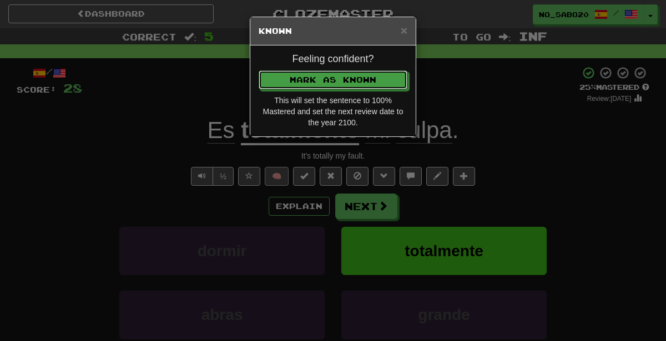
click at [259, 70] on button "Mark as Known" at bounding box center [333, 79] width 149 height 19
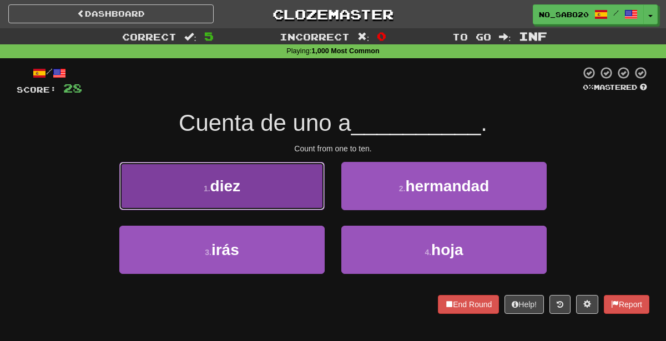
click at [295, 181] on button "1 . diez" at bounding box center [221, 186] width 205 height 48
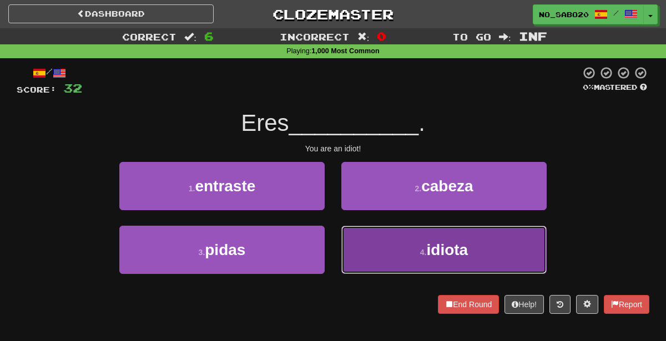
click at [430, 257] on span "idiota" at bounding box center [448, 249] width 42 height 17
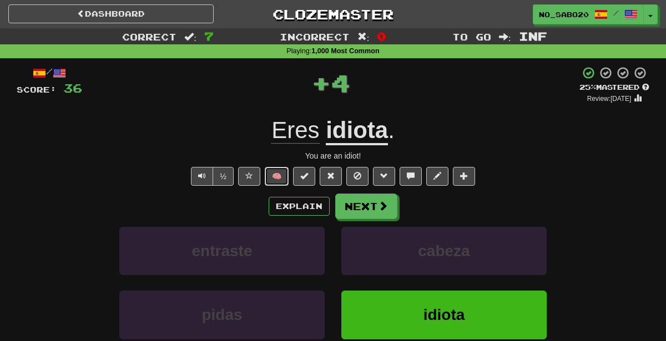
click at [278, 175] on button "🧠" at bounding box center [277, 176] width 24 height 19
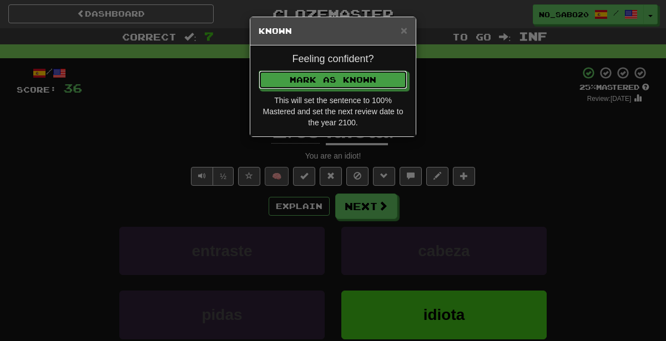
click at [259, 70] on button "Mark as Known" at bounding box center [333, 79] width 149 height 19
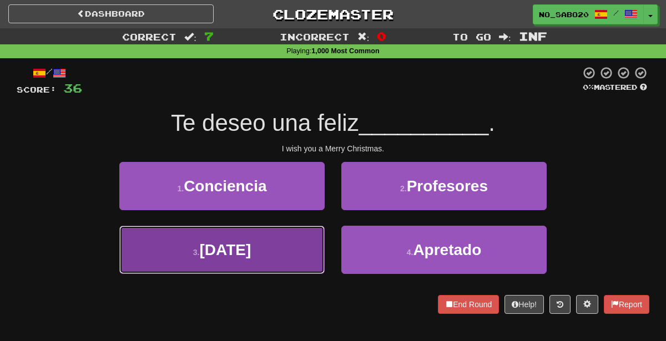
click at [285, 260] on button "3 . [DATE]" at bounding box center [221, 250] width 205 height 48
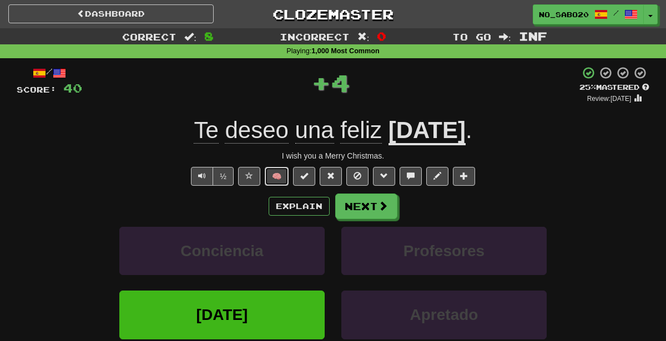
click at [280, 179] on button "🧠" at bounding box center [277, 176] width 24 height 19
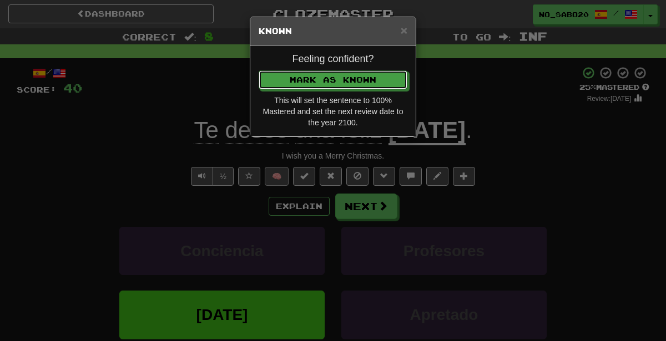
click at [259, 70] on button "Mark as Known" at bounding box center [333, 79] width 149 height 19
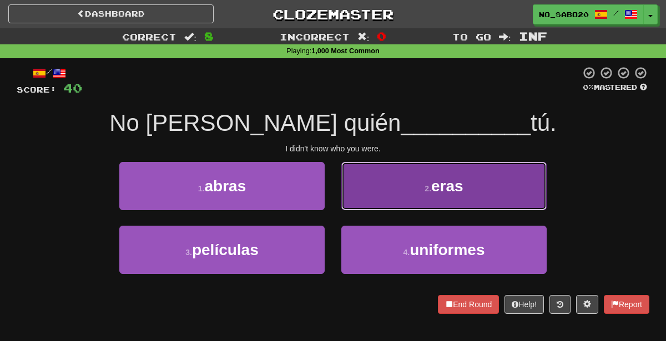
click at [383, 188] on button "2 . eras" at bounding box center [443, 186] width 205 height 48
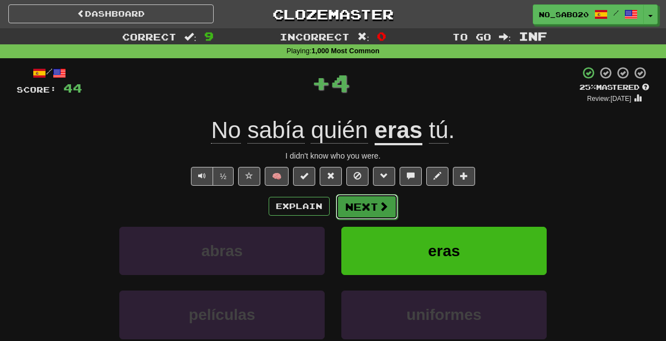
click at [366, 201] on button "Next" at bounding box center [367, 207] width 62 height 26
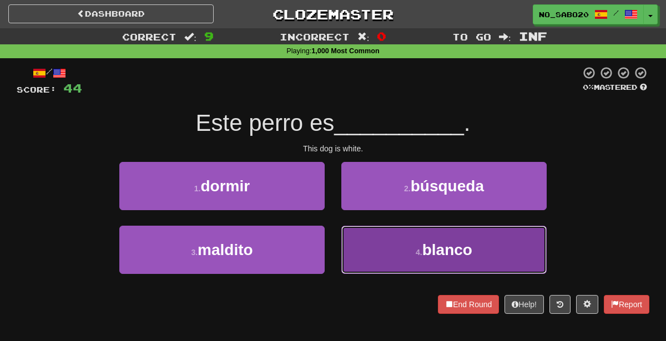
click at [375, 247] on button "4 . blanco" at bounding box center [443, 250] width 205 height 48
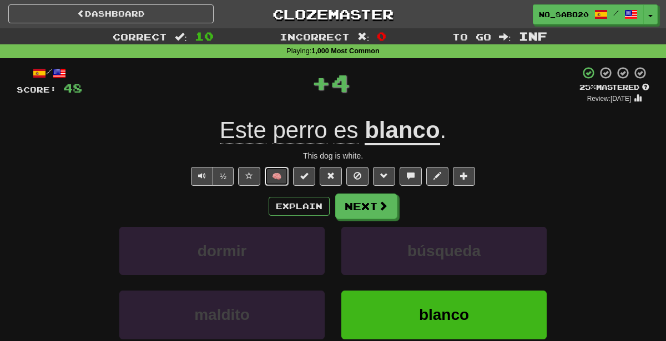
click at [277, 176] on button "🧠" at bounding box center [277, 176] width 24 height 19
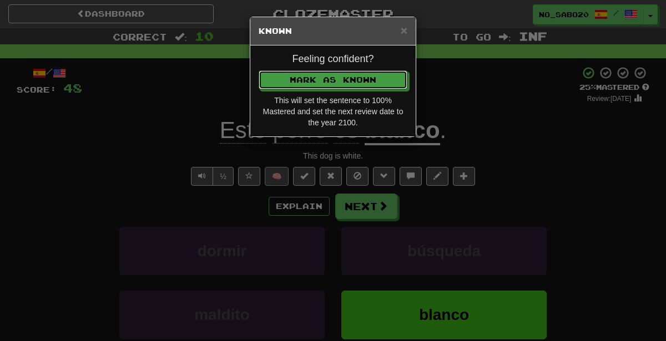
click at [259, 70] on button "Mark as Known" at bounding box center [333, 79] width 149 height 19
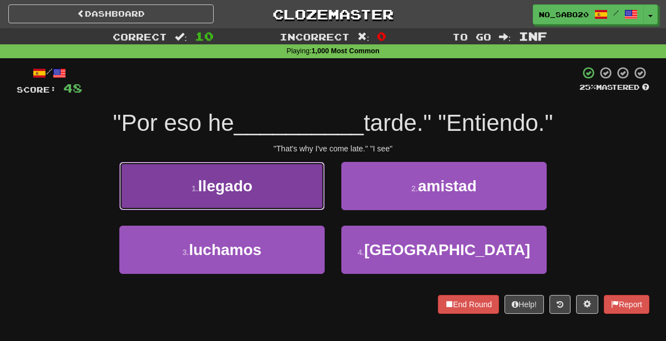
click at [256, 181] on button "1 . llegado" at bounding box center [221, 186] width 205 height 48
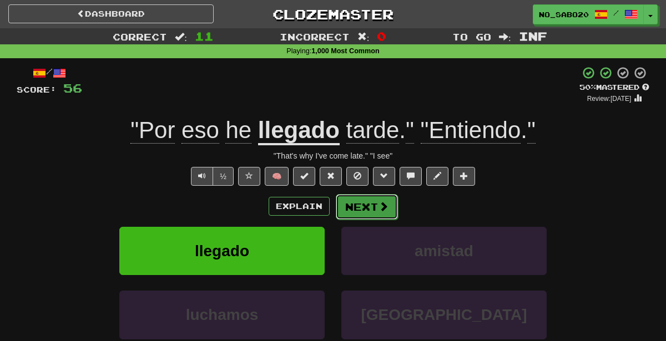
click at [349, 210] on button "Next" at bounding box center [367, 207] width 62 height 26
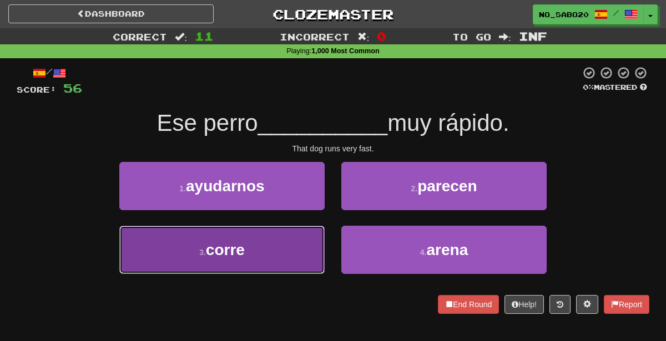
click at [273, 250] on button "3 . corre" at bounding box center [221, 250] width 205 height 48
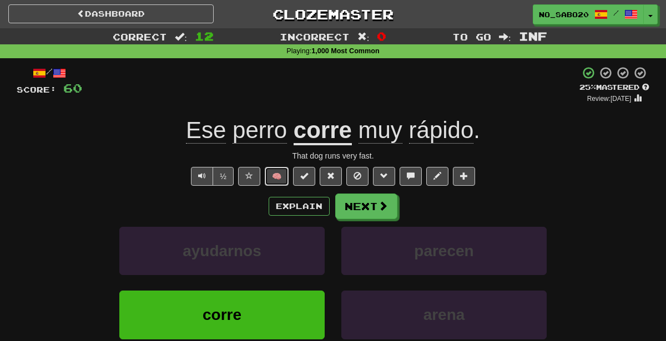
click at [274, 181] on button "🧠" at bounding box center [277, 176] width 24 height 19
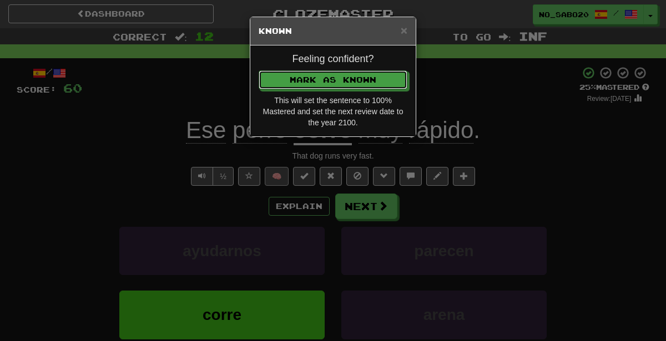
click at [259, 70] on button "Mark as Known" at bounding box center [333, 79] width 149 height 19
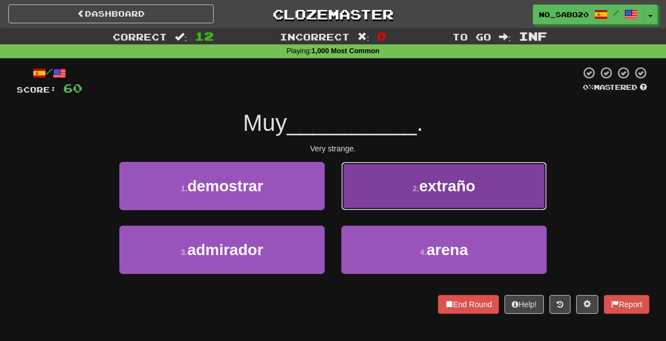
click at [442, 185] on span "extraño" at bounding box center [447, 186] width 56 height 17
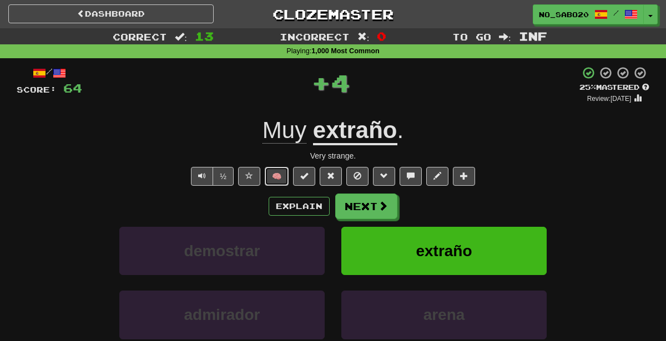
click at [283, 174] on button "🧠" at bounding box center [277, 176] width 24 height 19
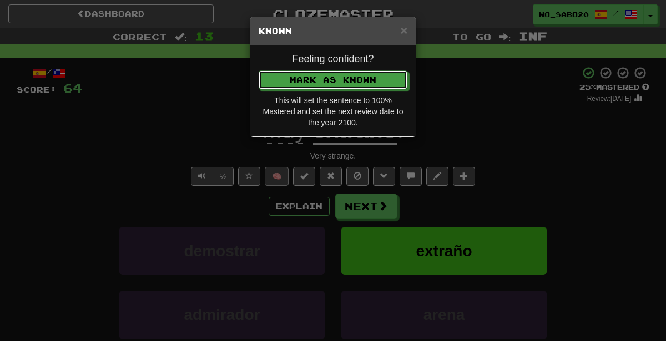
click at [259, 70] on button "Mark as Known" at bounding box center [333, 79] width 149 height 19
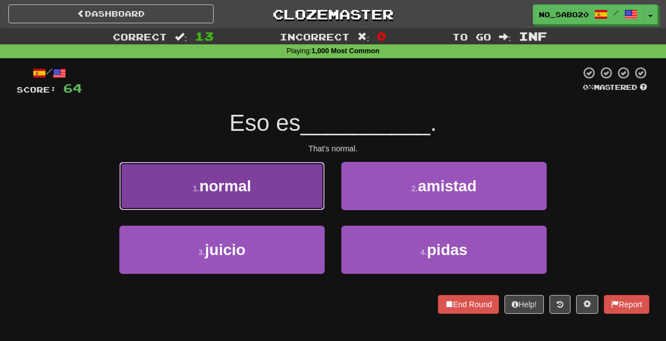
click at [293, 202] on button "1 . normal" at bounding box center [221, 186] width 205 height 48
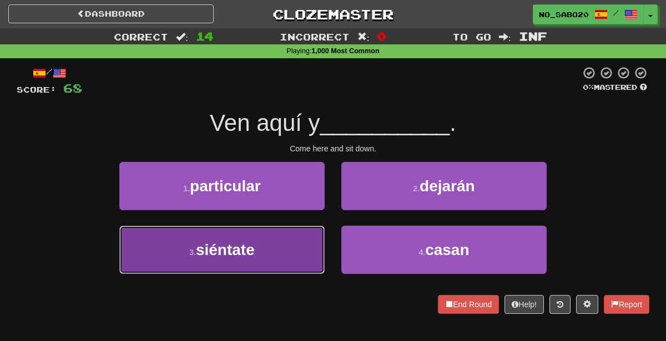
click at [257, 257] on button "3 . siéntate" at bounding box center [221, 250] width 205 height 48
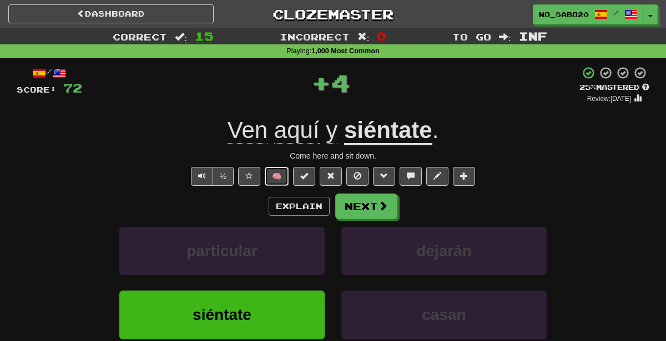
click at [285, 179] on button "🧠" at bounding box center [277, 176] width 24 height 19
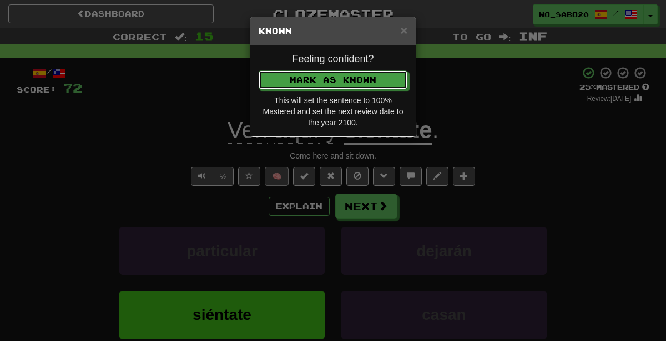
click at [259, 70] on button "Mark as Known" at bounding box center [333, 79] width 149 height 19
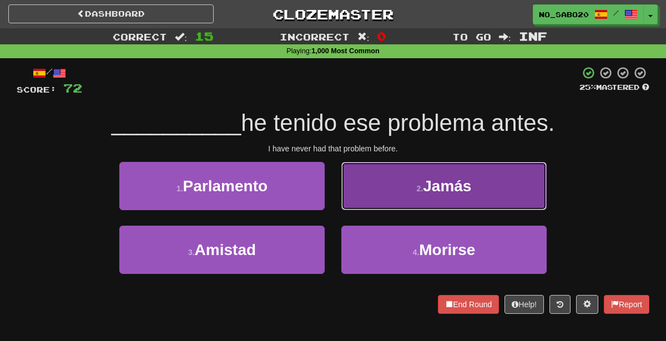
click at [403, 207] on button "2 . [GEOGRAPHIC_DATA]" at bounding box center [443, 186] width 205 height 48
